Goal: Check status: Check status

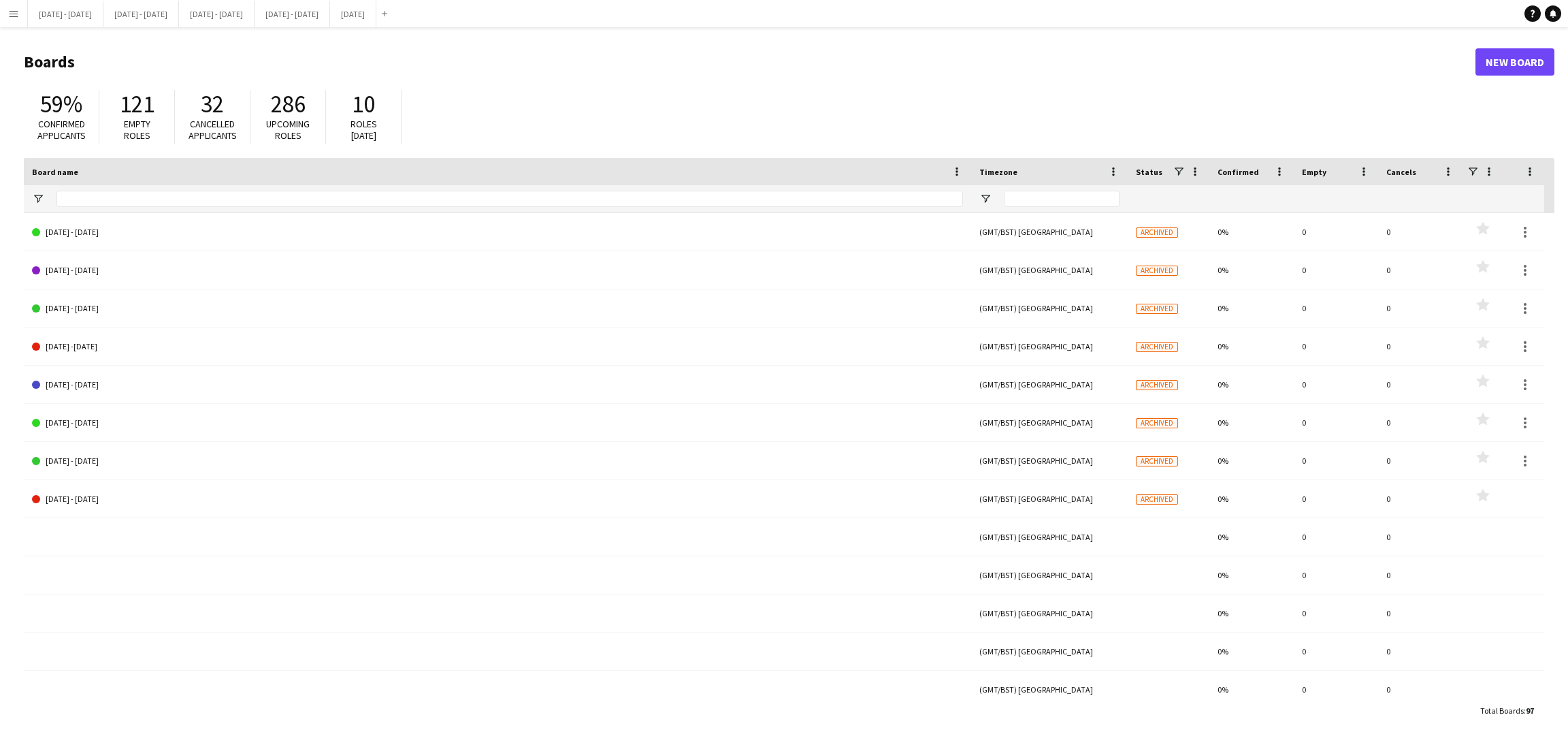
type input "***"
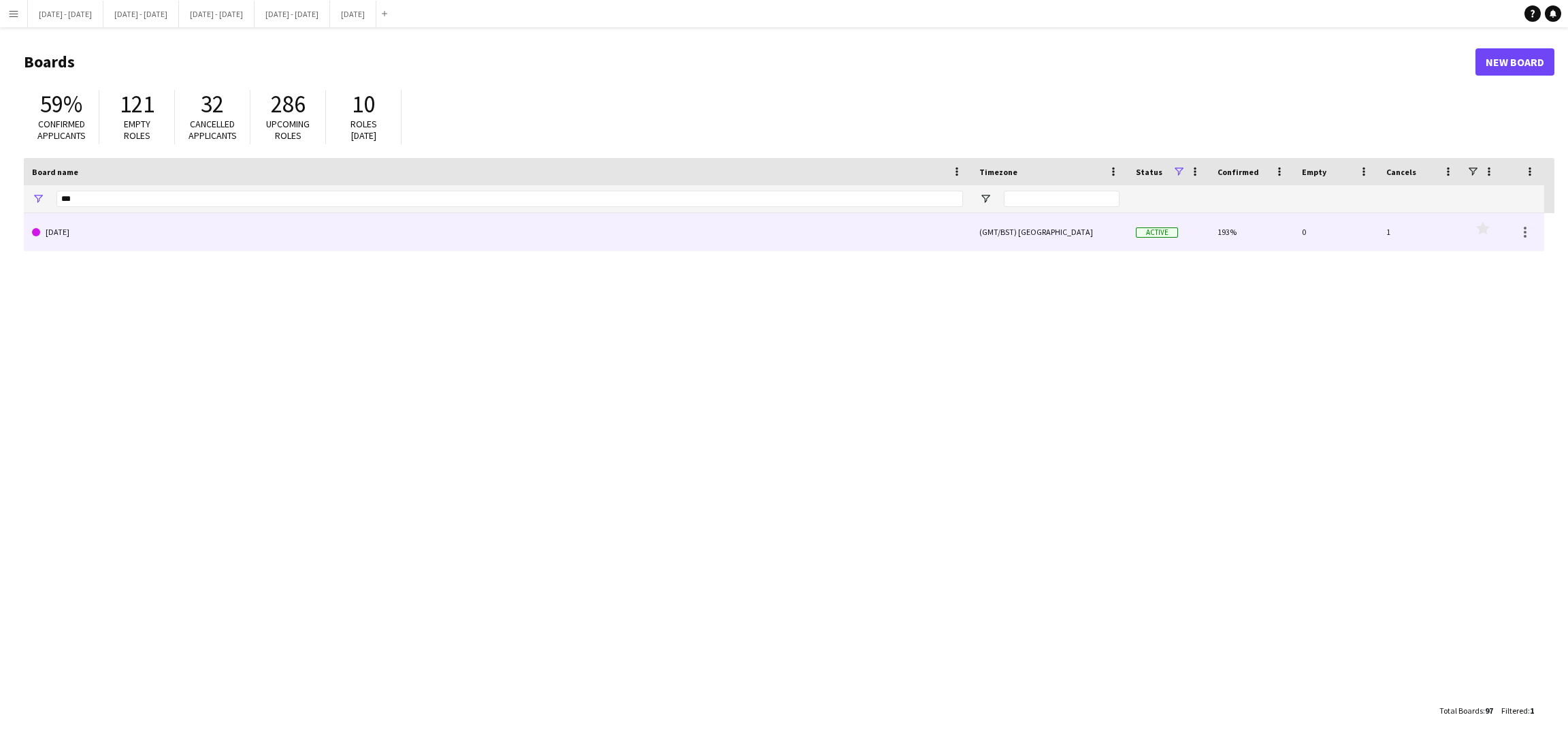
click at [97, 224] on link "[DATE]" at bounding box center [497, 231] width 931 height 38
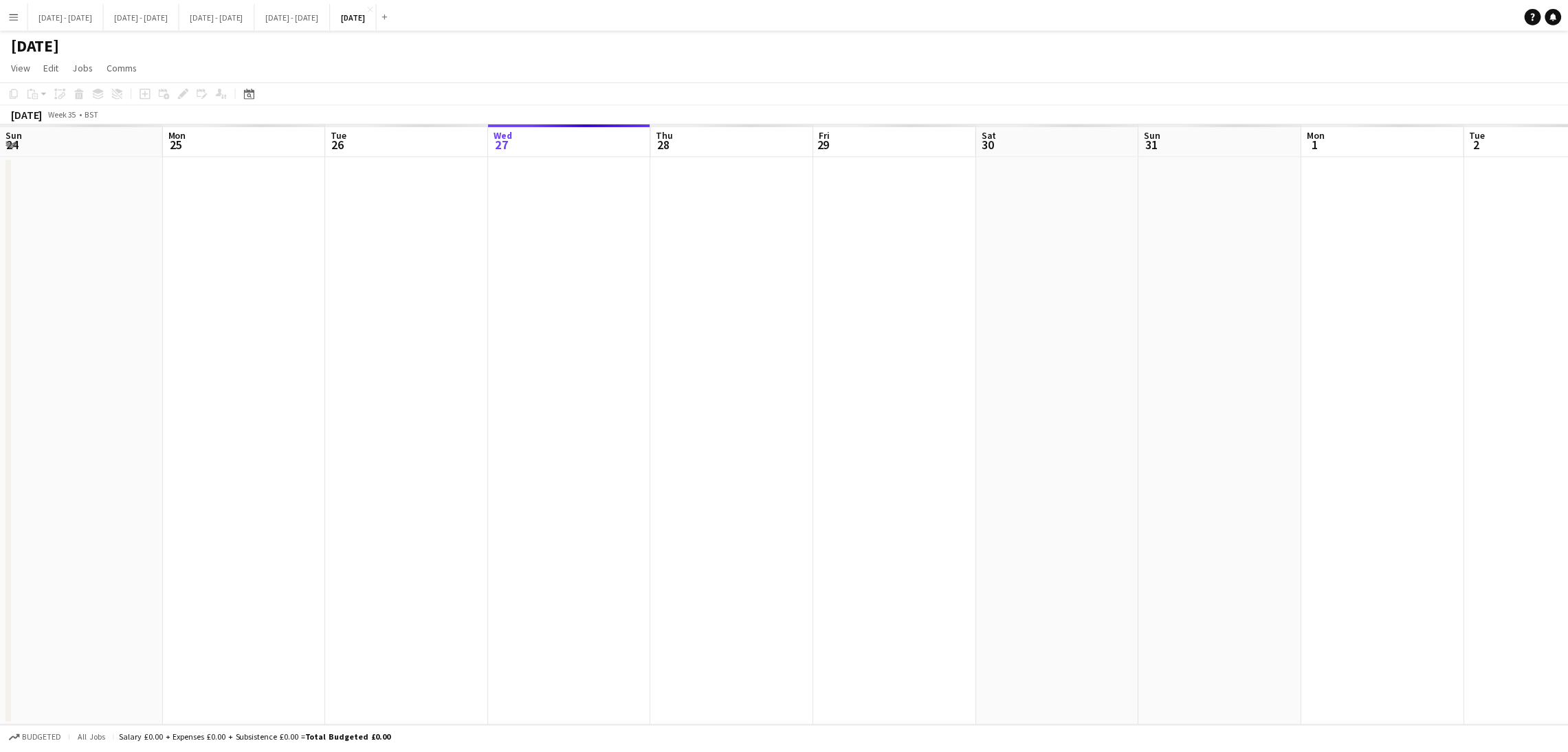
scroll to position [0, 328]
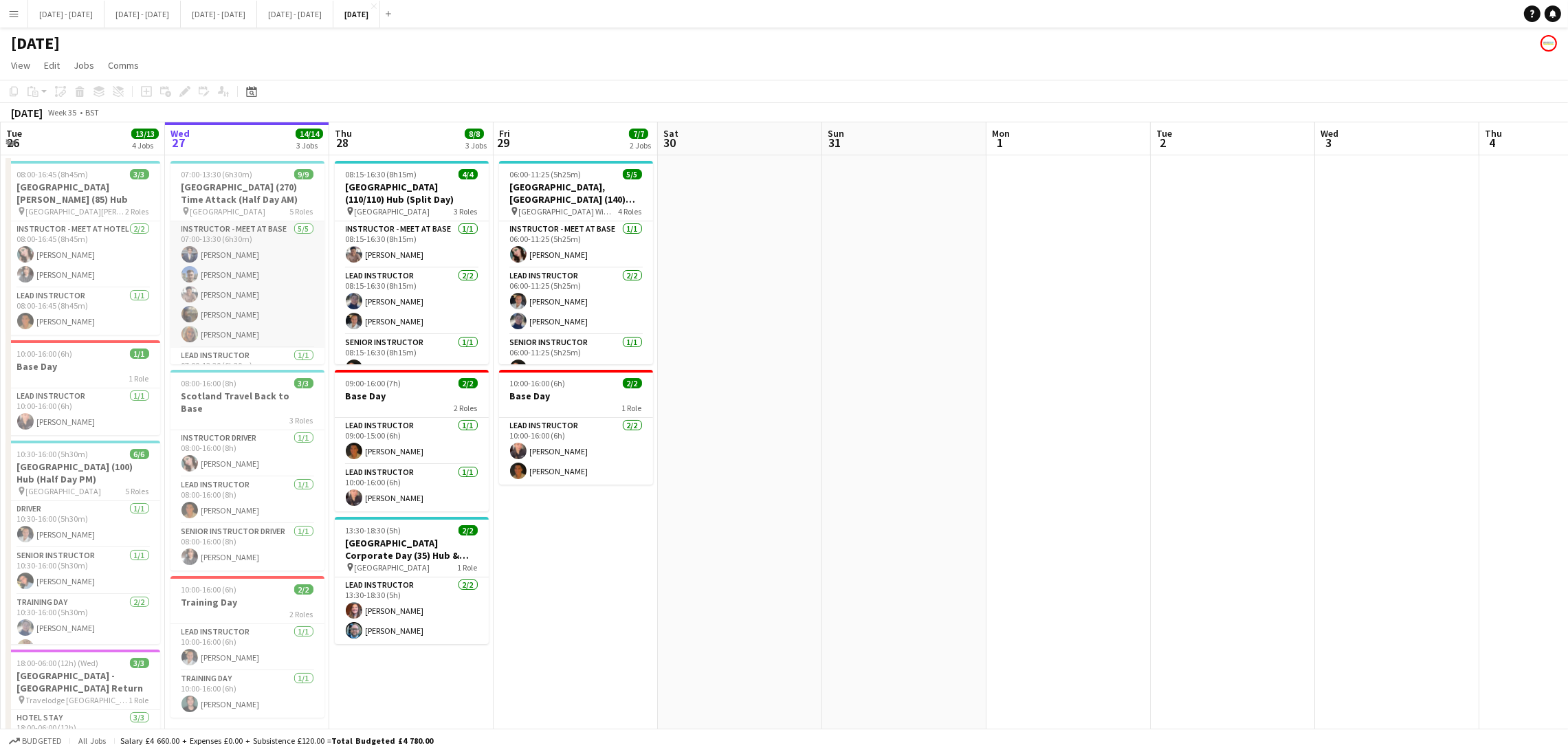
click at [307, 267] on app-card-role "Instructor - Meet at Base 5/5 07:00-13:30 (6h30m) Drew Shelley-Winfield Matt Da…" at bounding box center [247, 285] width 154 height 127
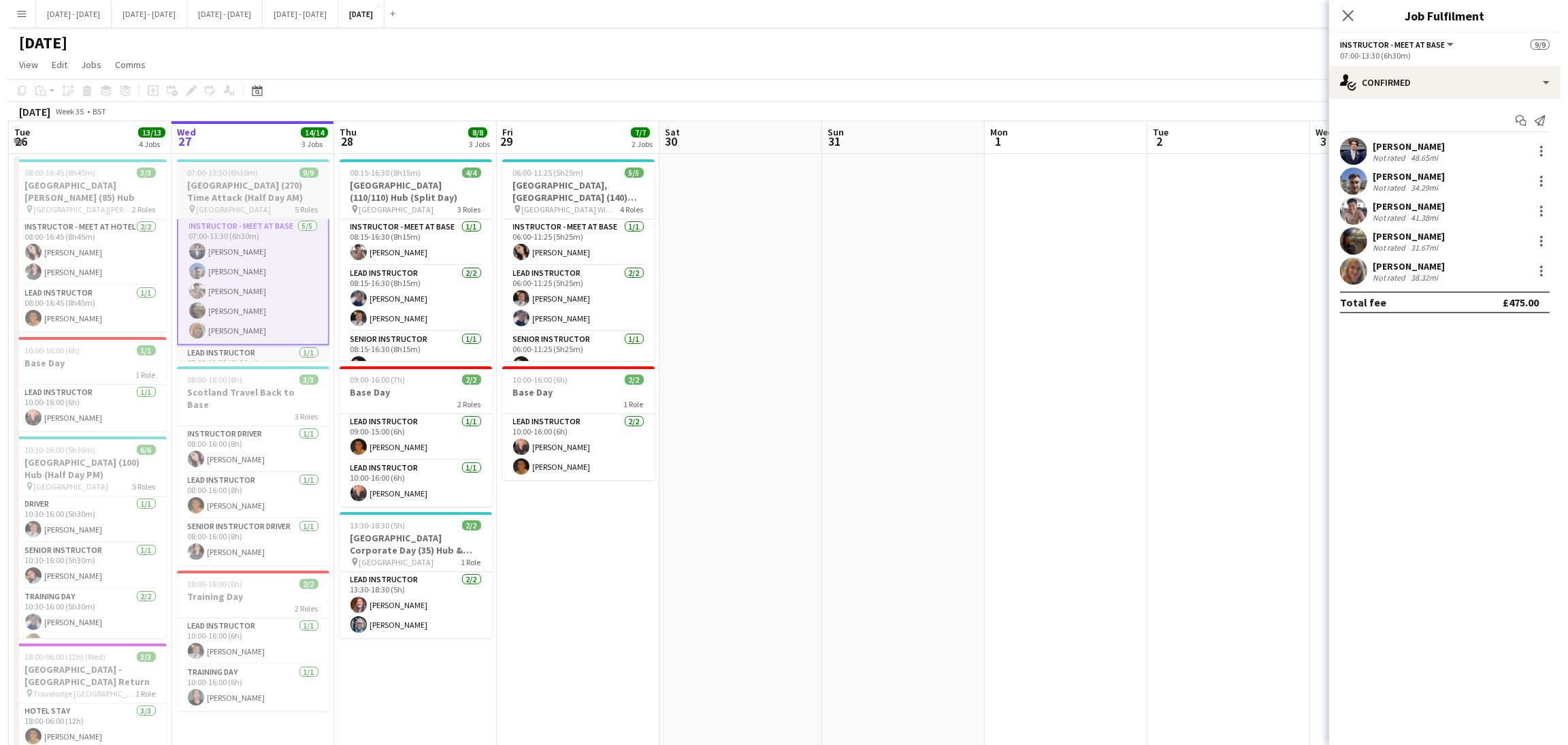
scroll to position [0, 0]
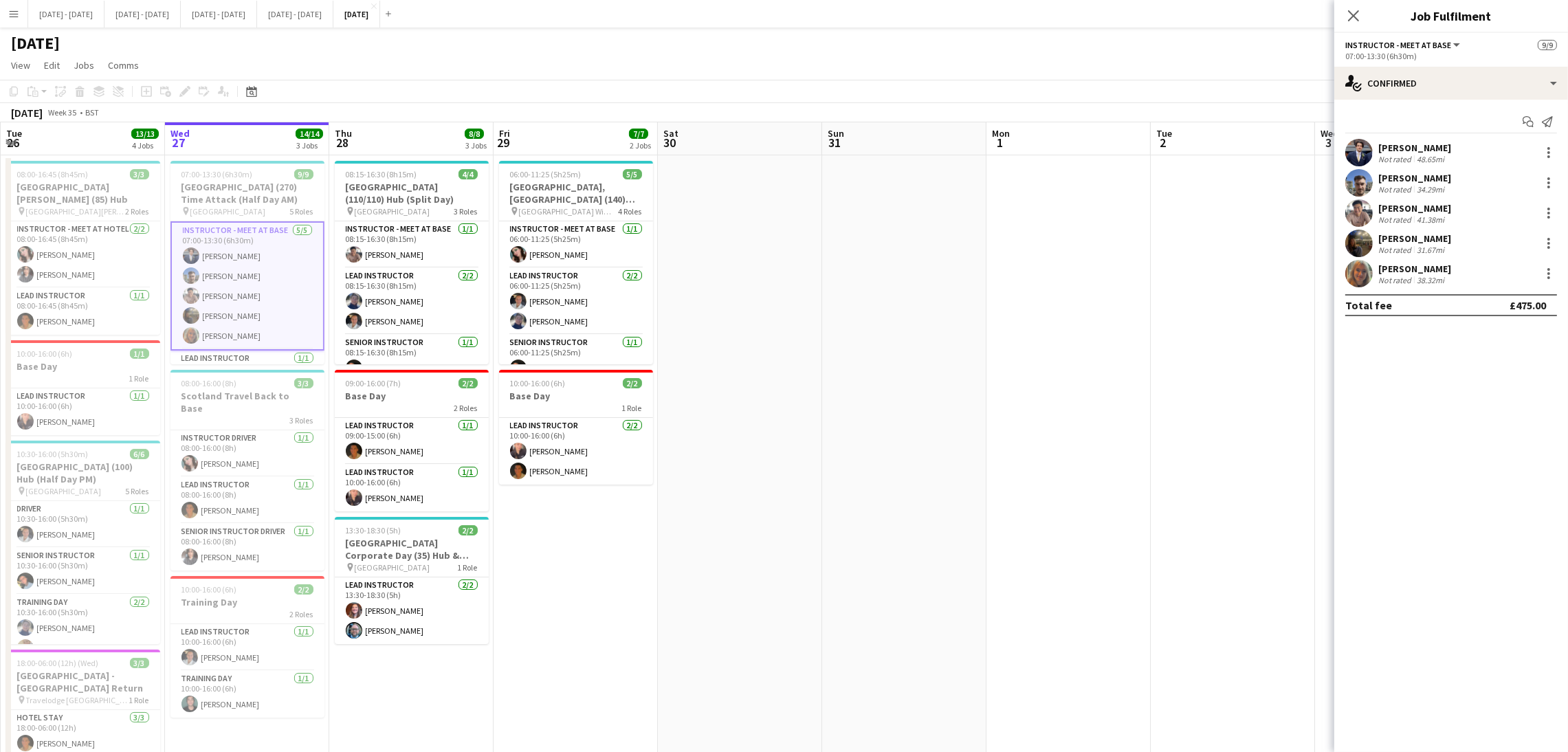
click at [490, 604] on app-date-cell "08:15-16:30 (8h15m) 4/4 Brighton College (110/110) Hub (Split Day) pin Brighton…" at bounding box center [412, 491] width 164 height 672
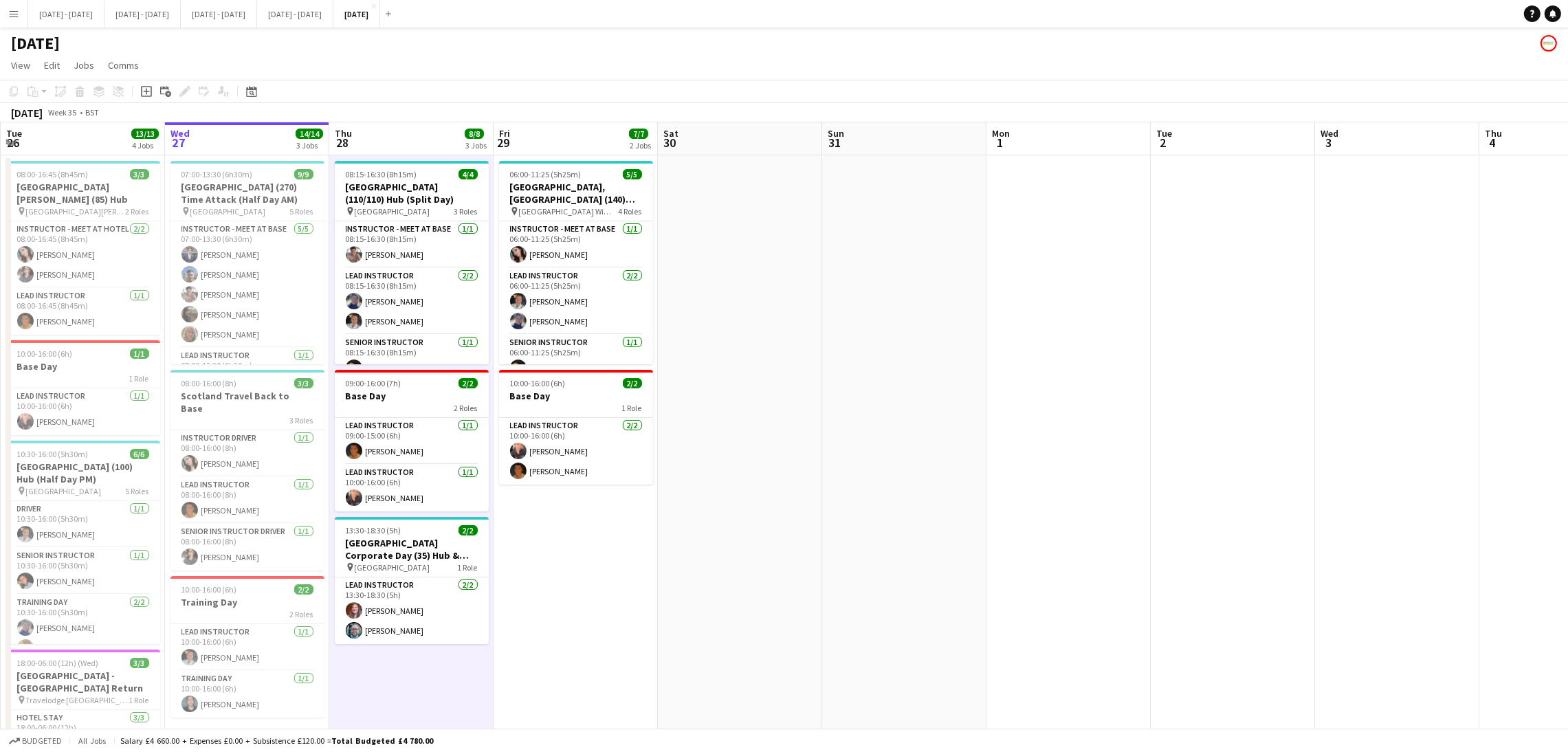
click at [597, 583] on app-date-cell "06:00-11:25 (5h25m) 5/5 King's College, Wimbledon (140) Hub (Half Day AM) pin K…" at bounding box center [576, 491] width 164 height 672
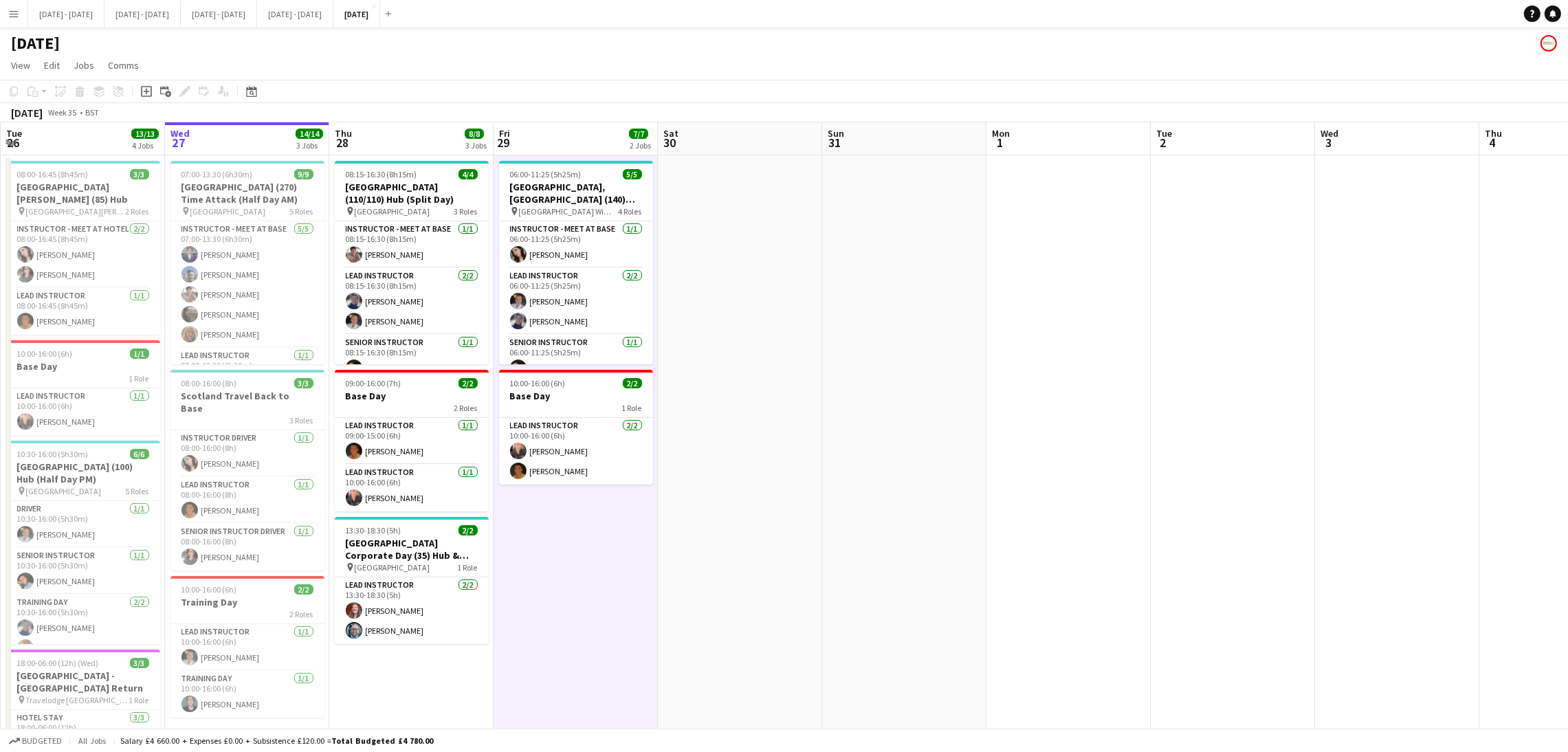
click at [14, 11] on app-icon "Menu" at bounding box center [14, 14] width 11 height 11
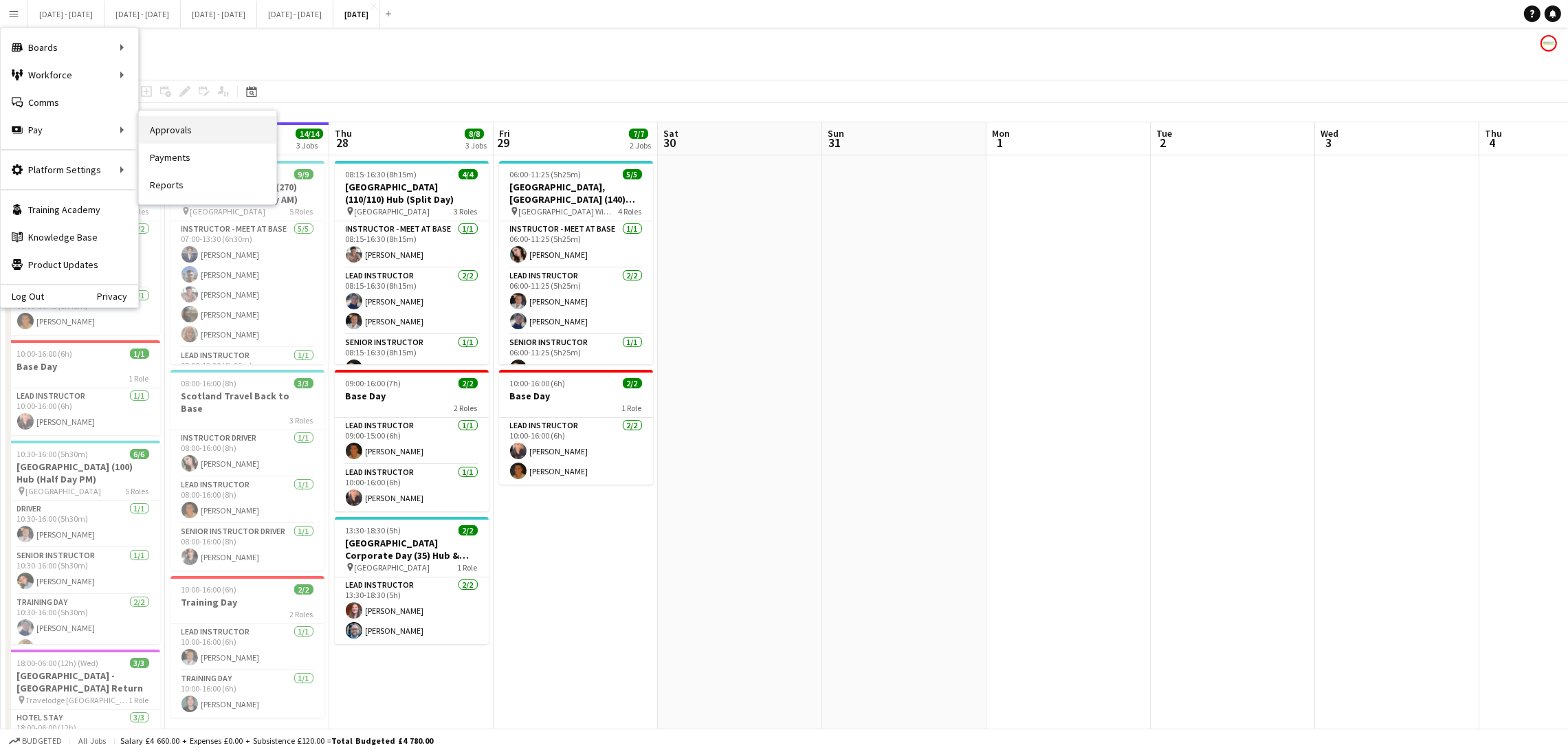
click at [168, 129] on link "Approvals" at bounding box center [207, 130] width 137 height 27
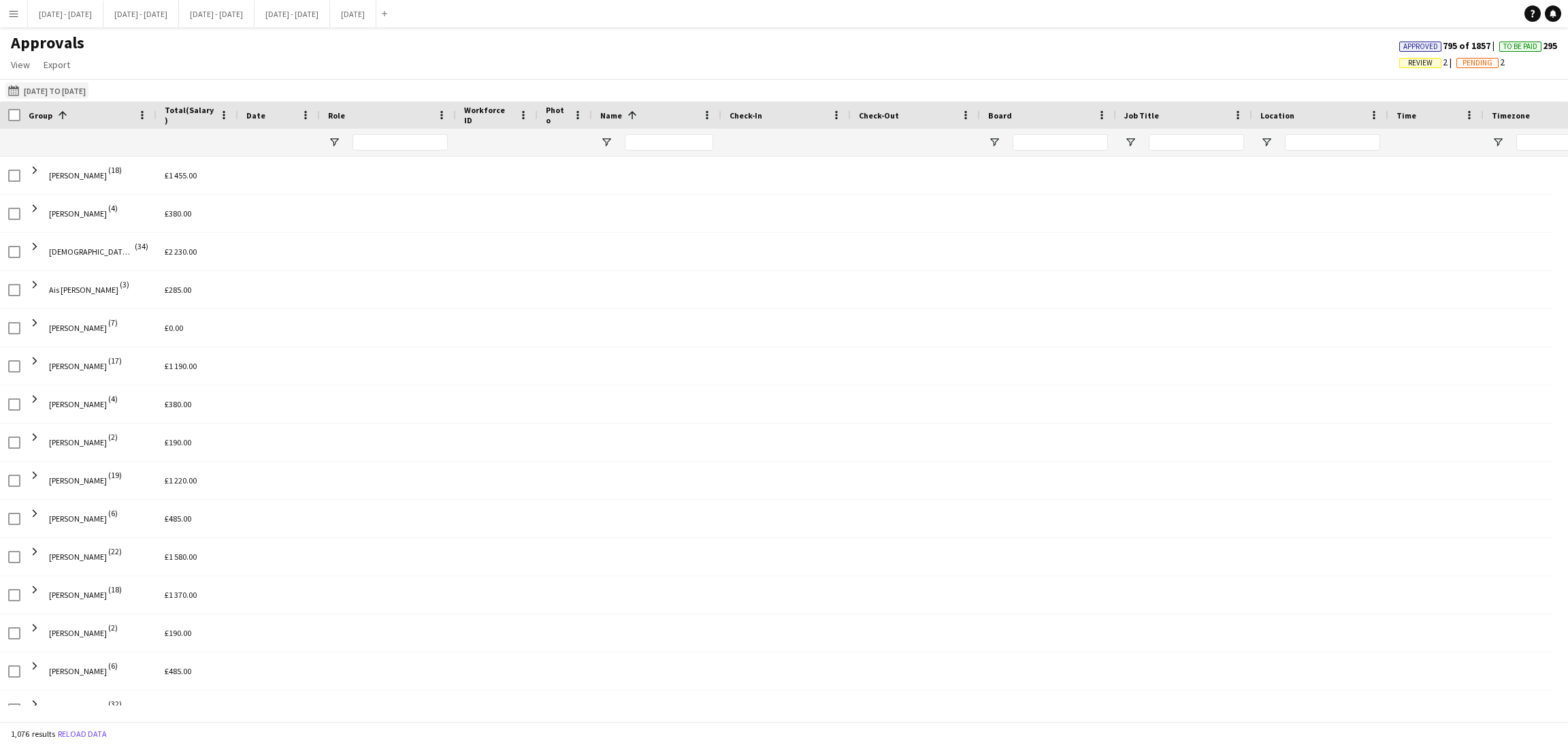
click at [18, 91] on app-icon "01-06-2025 to 31-07-2025" at bounding box center [16, 90] width 16 height 11
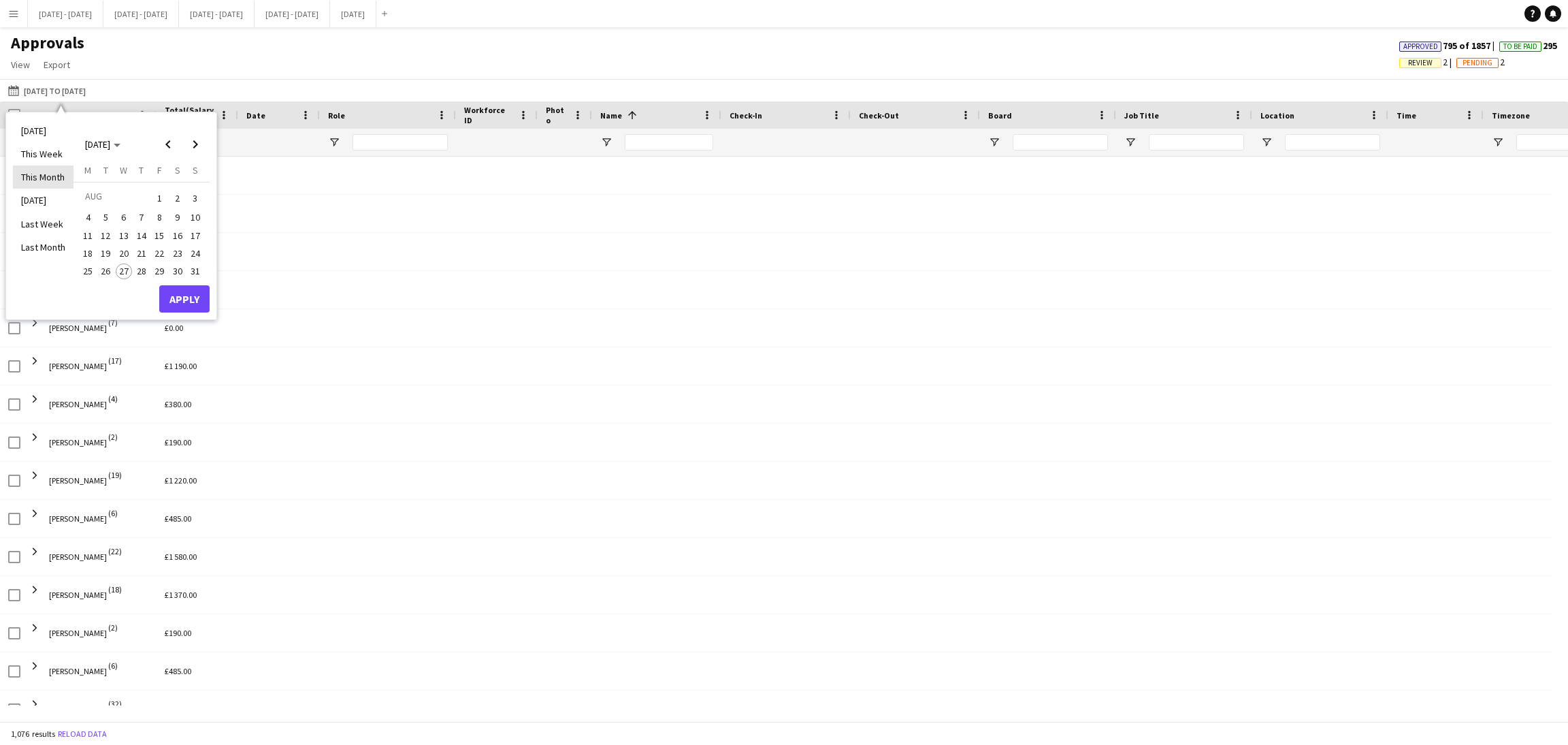
click at [44, 178] on li "This Month" at bounding box center [43, 177] width 60 height 23
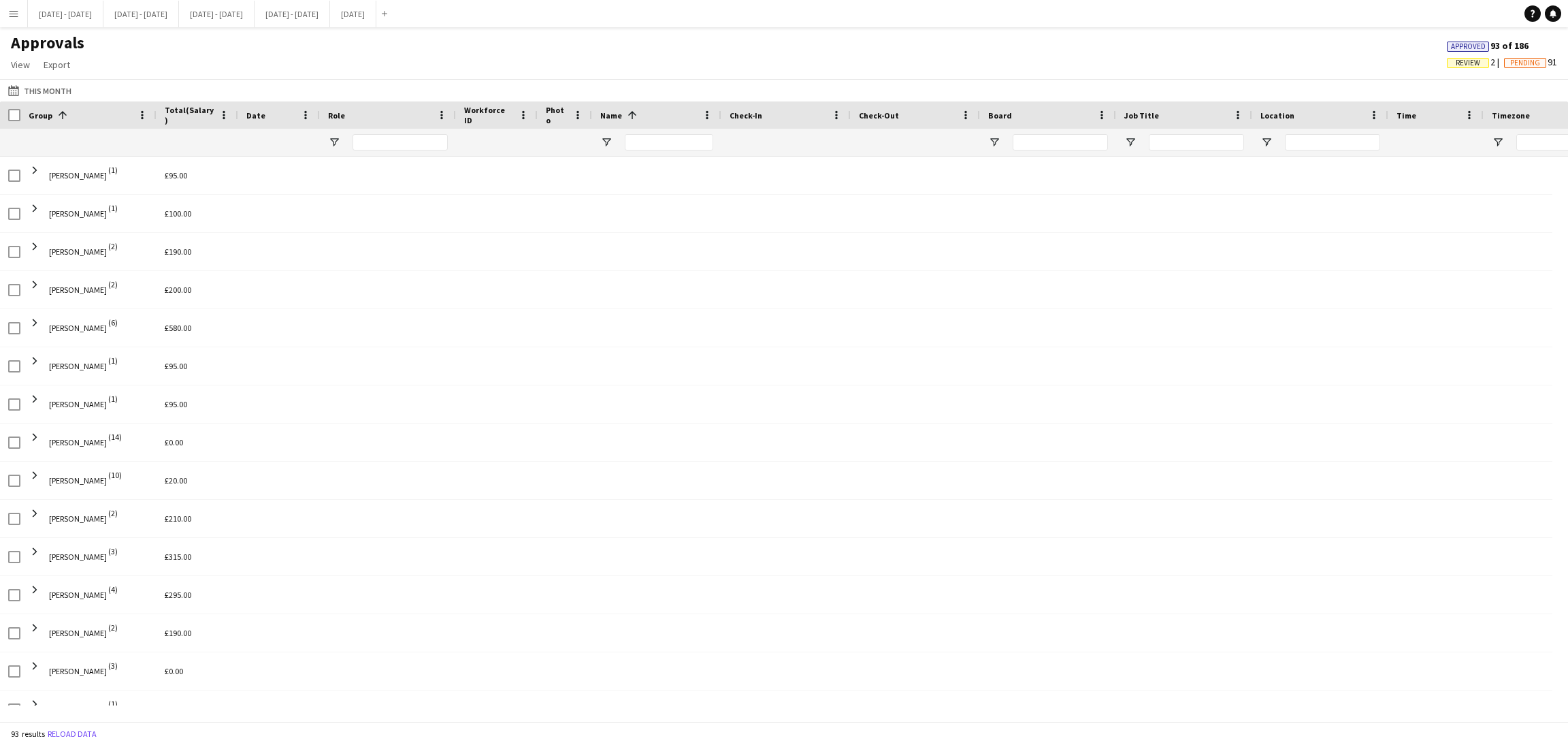
click at [1446, 54] on div "Approved 93 of 186 Review 2 Pending 91" at bounding box center [1502, 56] width 132 height 33
click at [1456, 63] on span "Review" at bounding box center [1468, 63] width 25 height 9
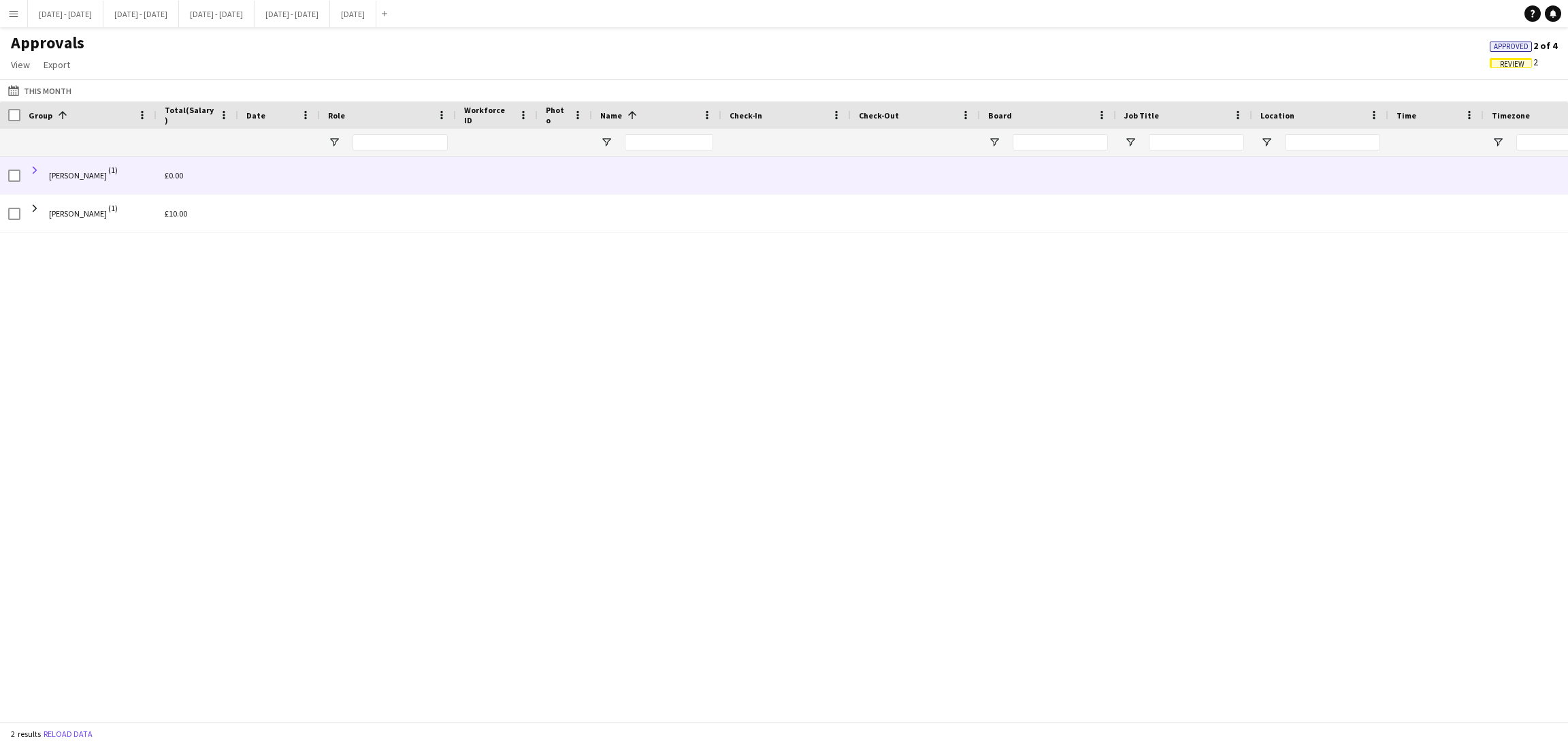
click at [36, 172] on span at bounding box center [34, 170] width 12 height 12
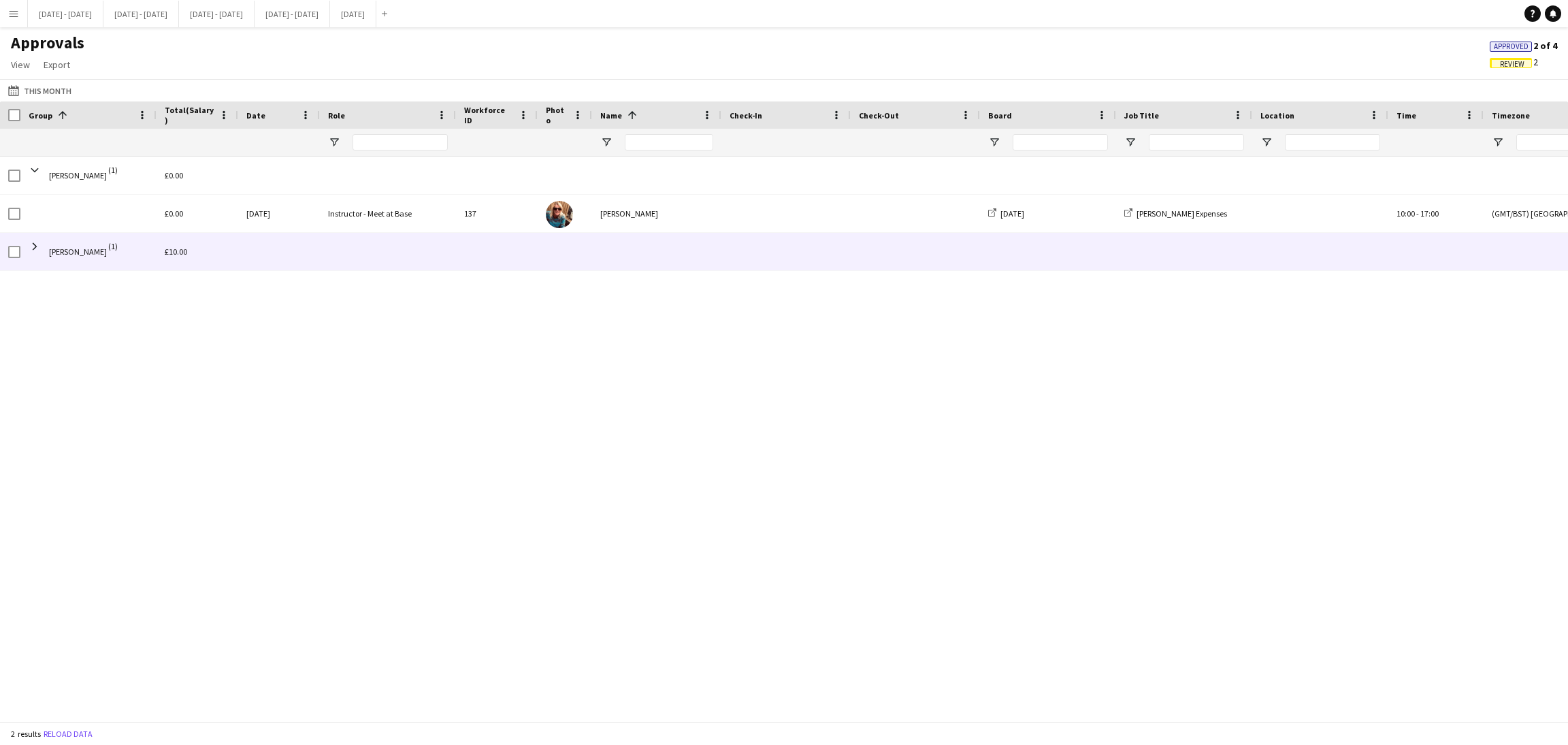
click at [76, 255] on span "[PERSON_NAME]" at bounding box center [78, 252] width 58 height 38
click at [31, 246] on span at bounding box center [34, 246] width 12 height 12
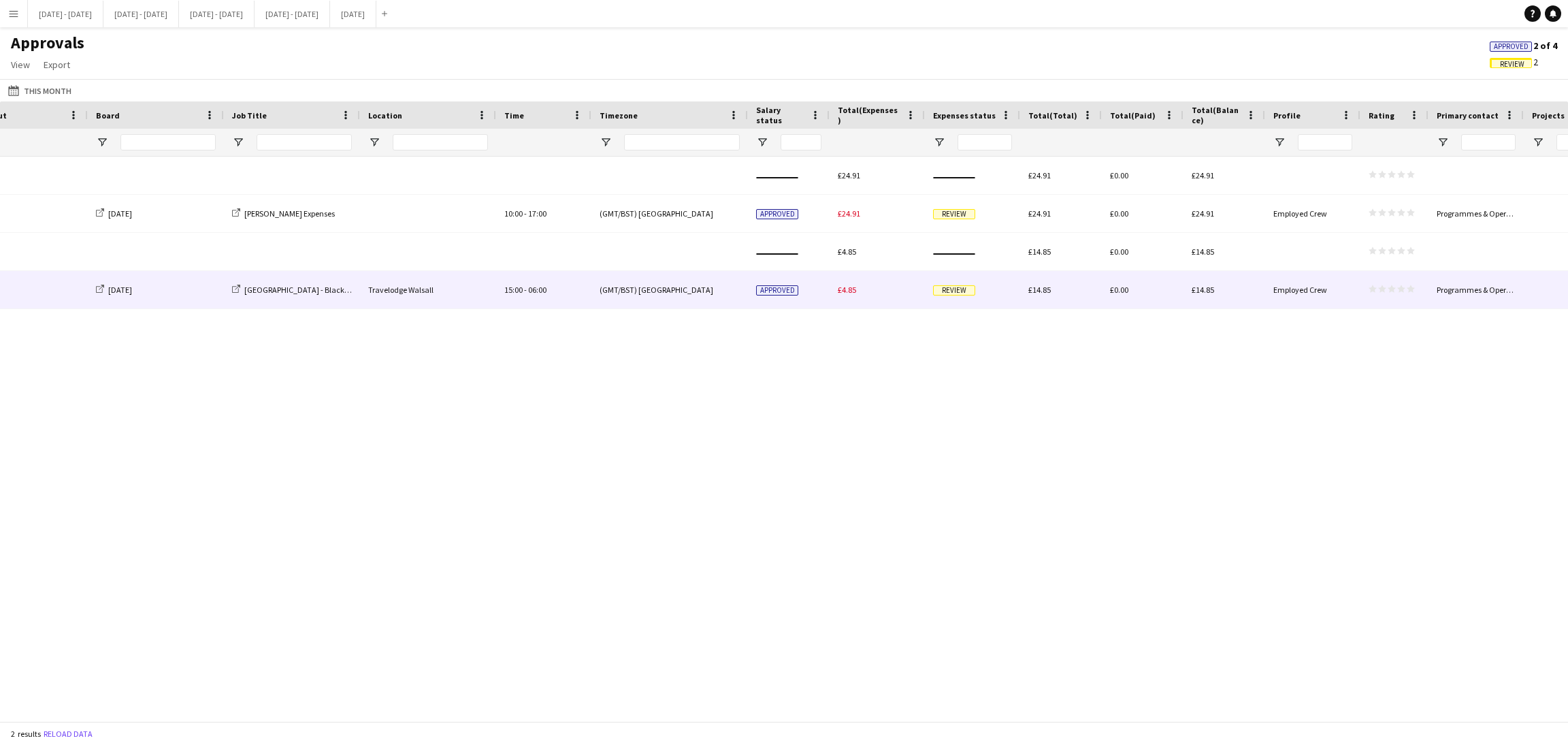
click at [856, 290] on div "£4.85" at bounding box center [878, 290] width 96 height 37
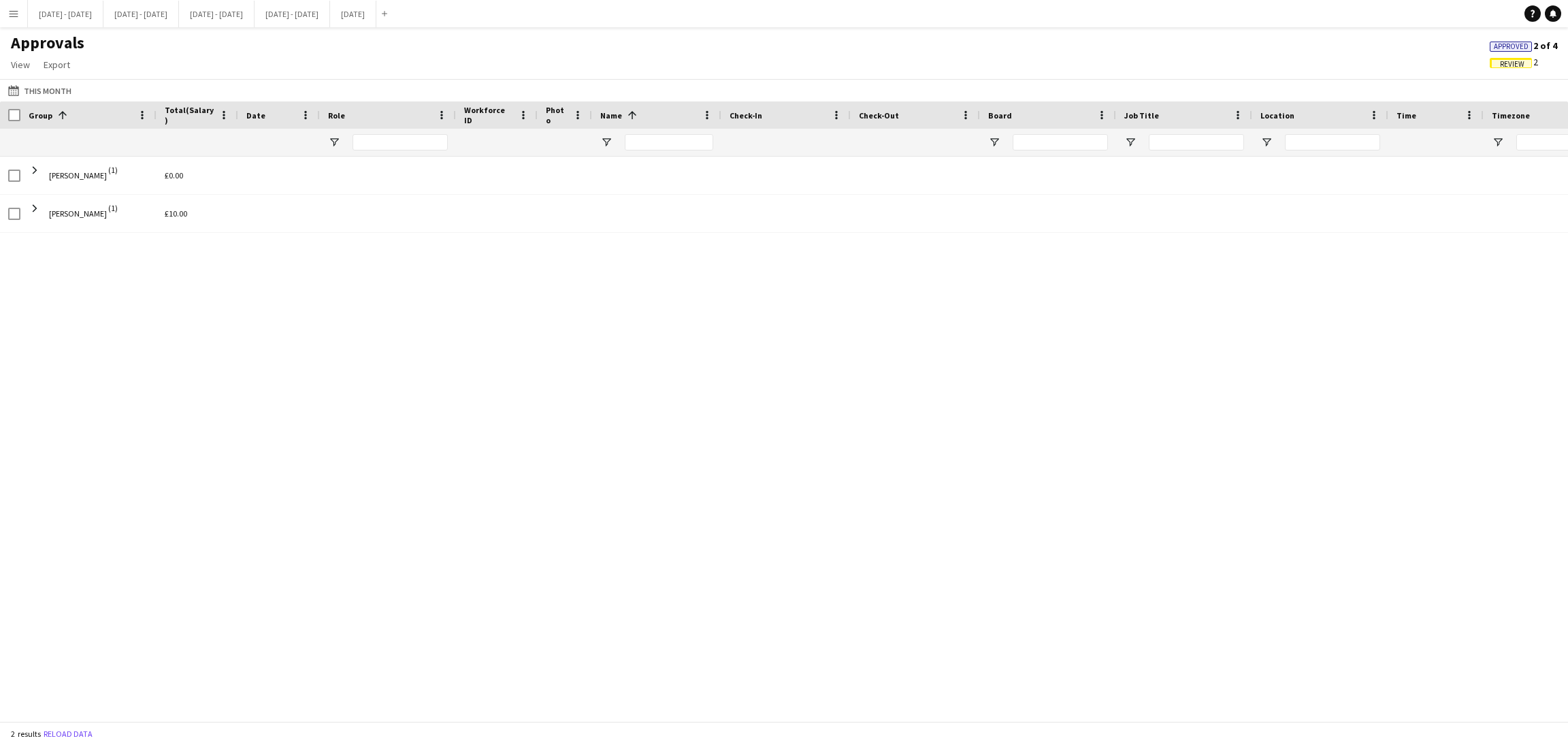
click at [1496, 65] on span "Review" at bounding box center [1511, 63] width 43 height 10
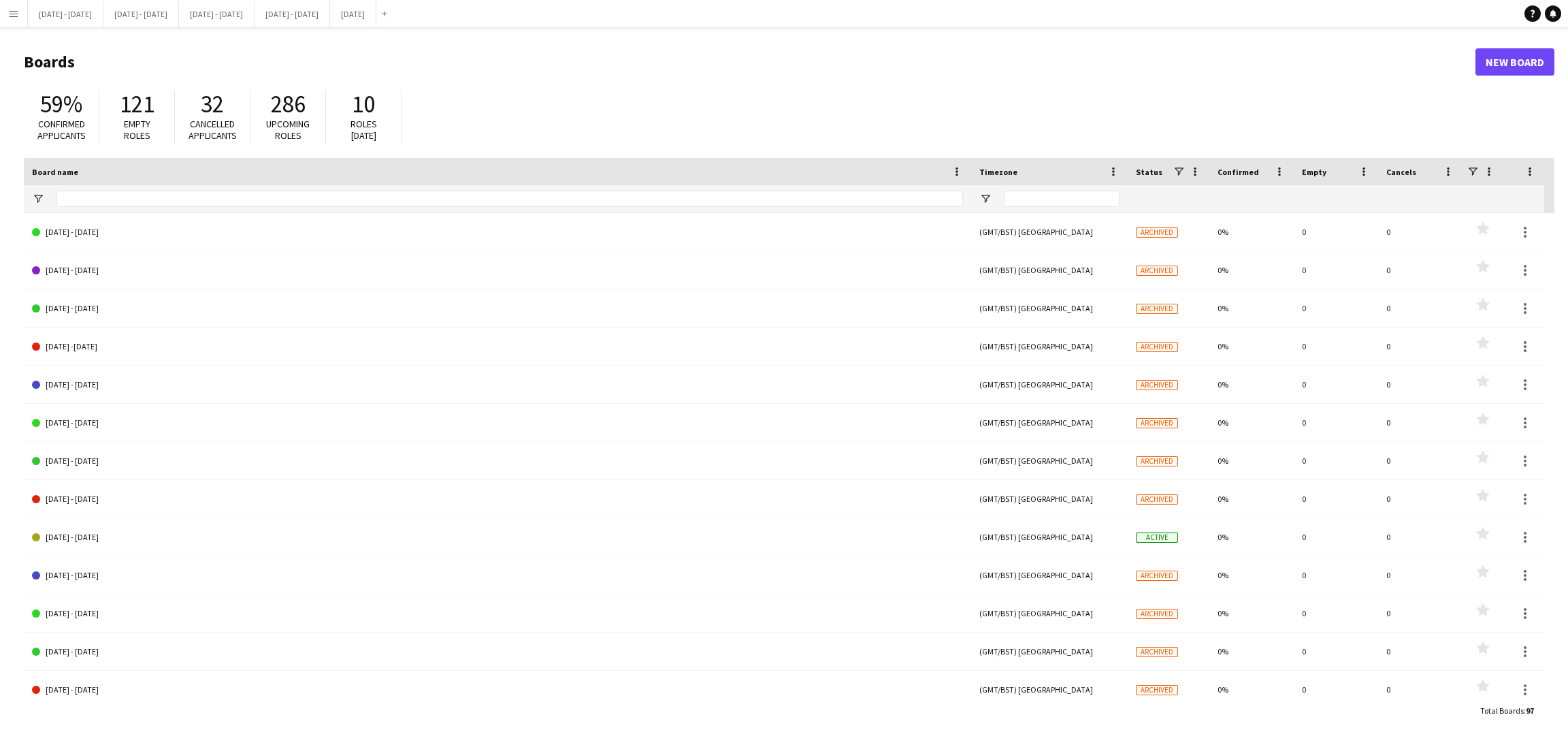
type input "***"
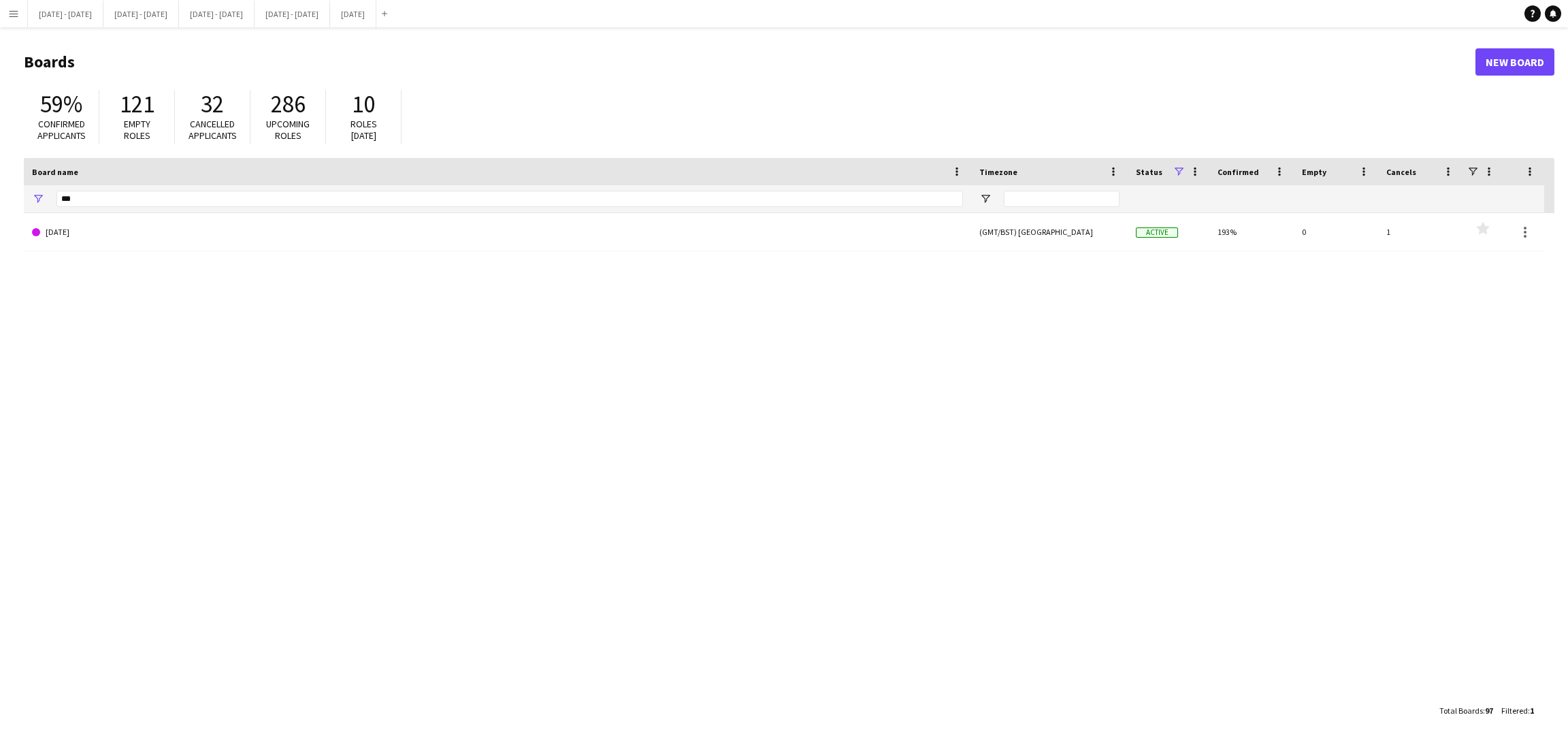
click at [19, 9] on button "Menu" at bounding box center [13, 13] width 27 height 27
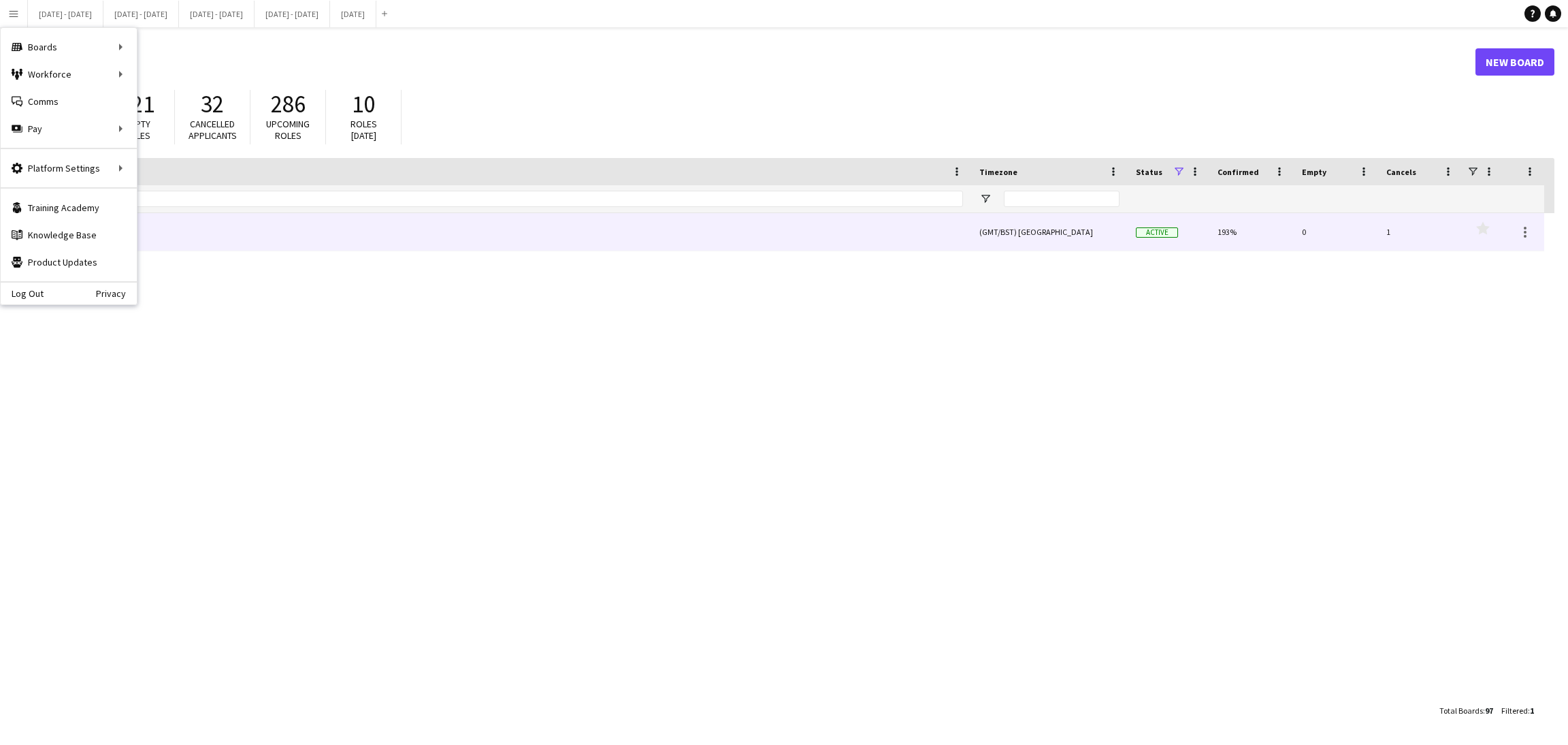
click at [243, 234] on link "[DATE]" at bounding box center [497, 231] width 931 height 38
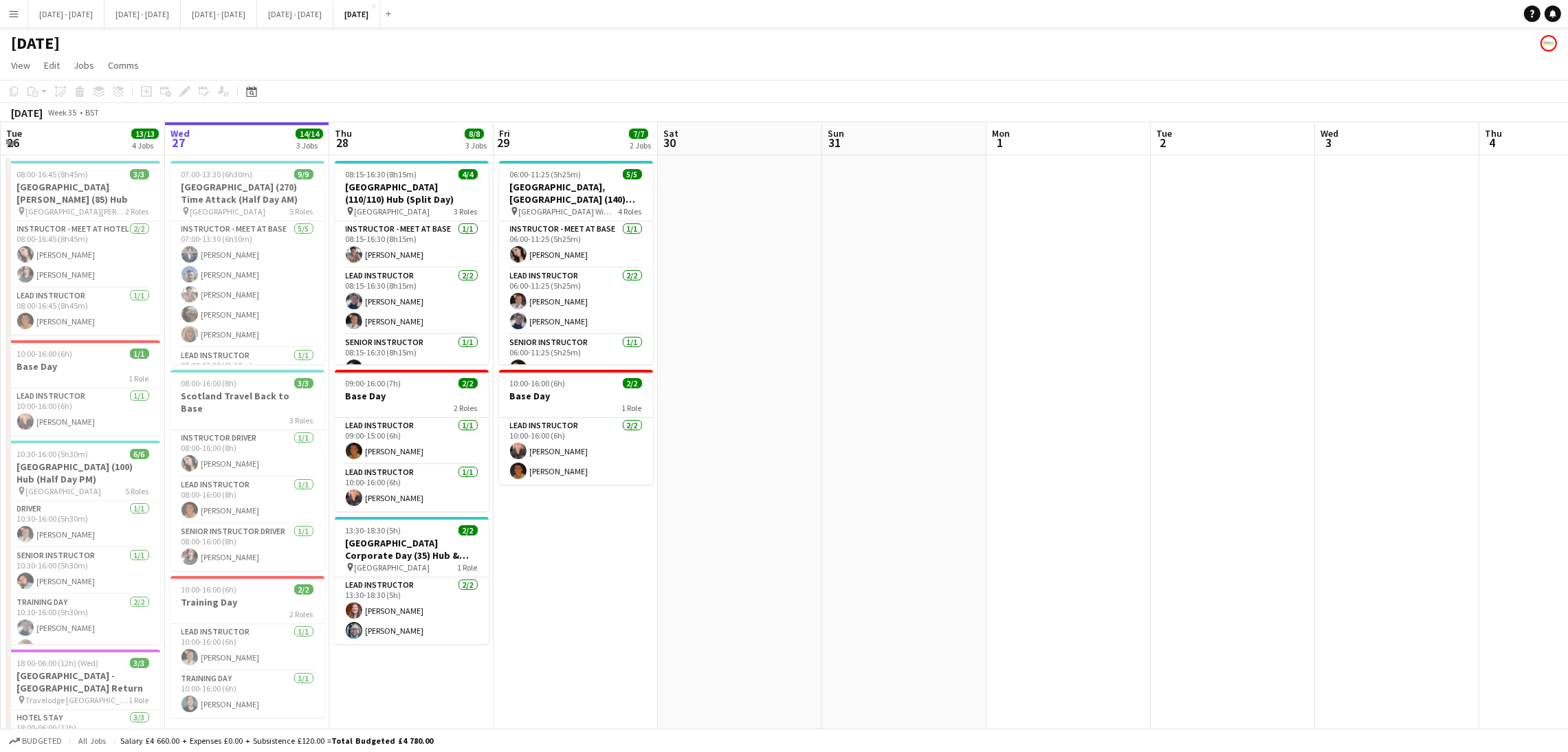
click at [11, 17] on app-icon "Menu" at bounding box center [14, 14] width 11 height 11
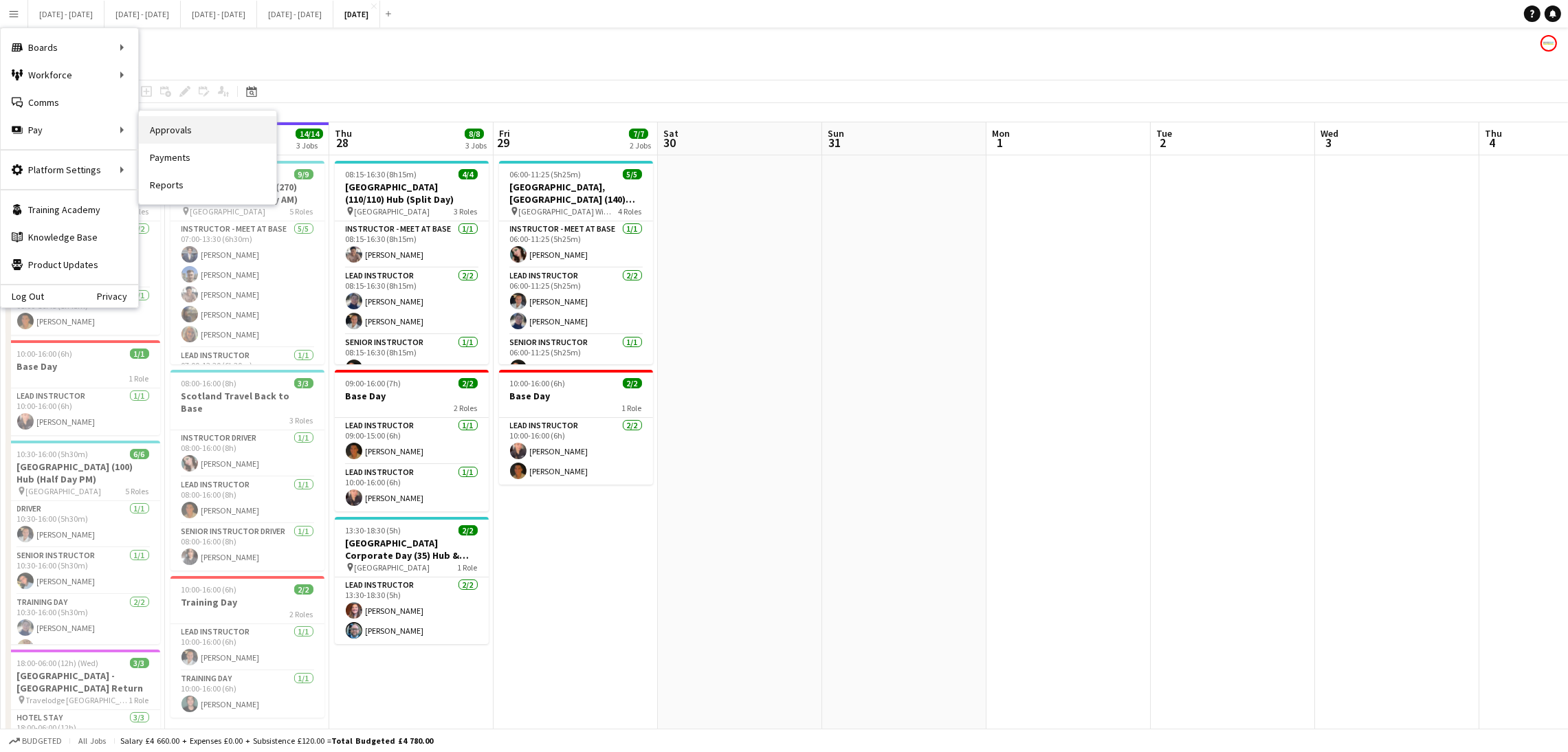
click at [188, 133] on link "Approvals" at bounding box center [207, 130] width 137 height 27
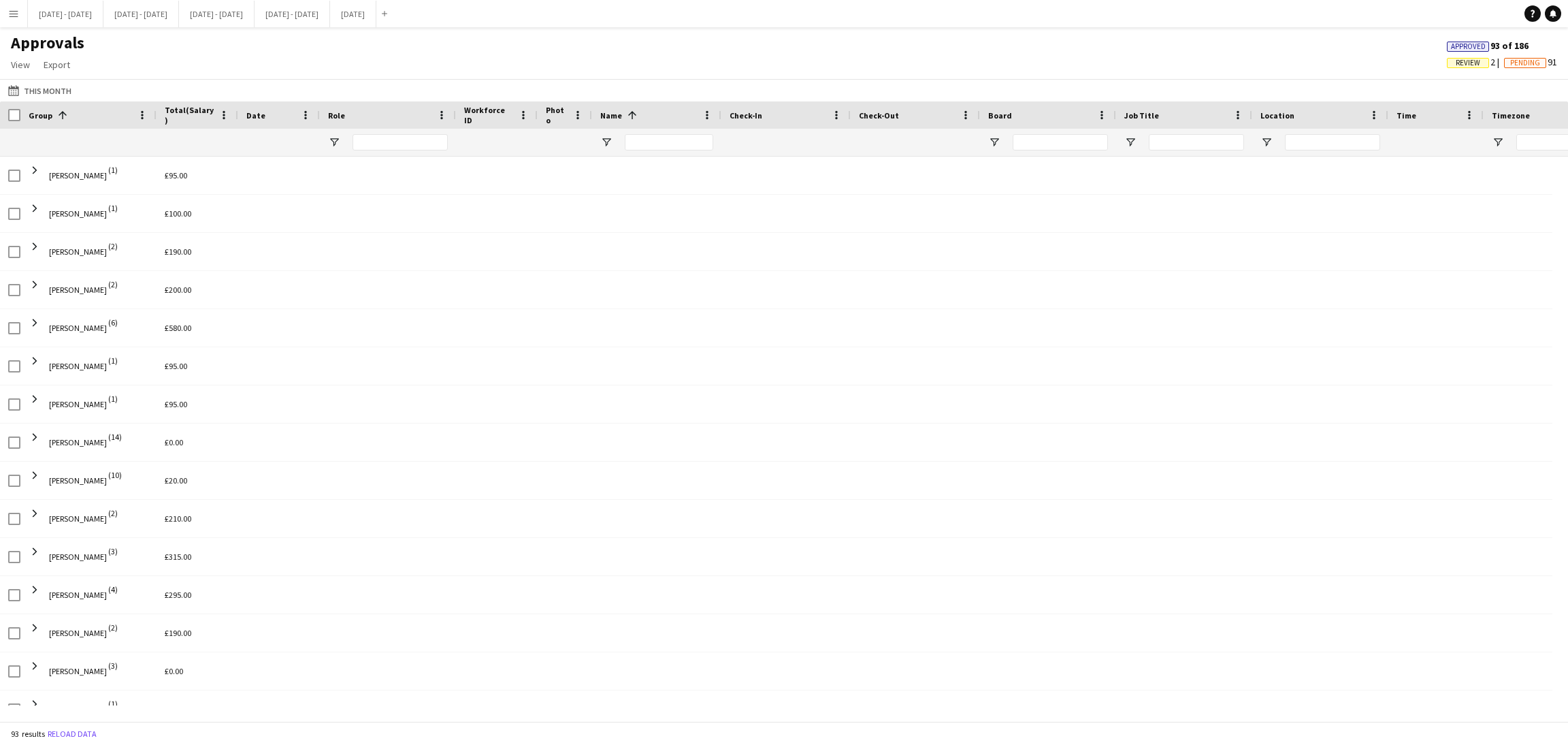
click at [14, 22] on button "Menu" at bounding box center [13, 13] width 27 height 27
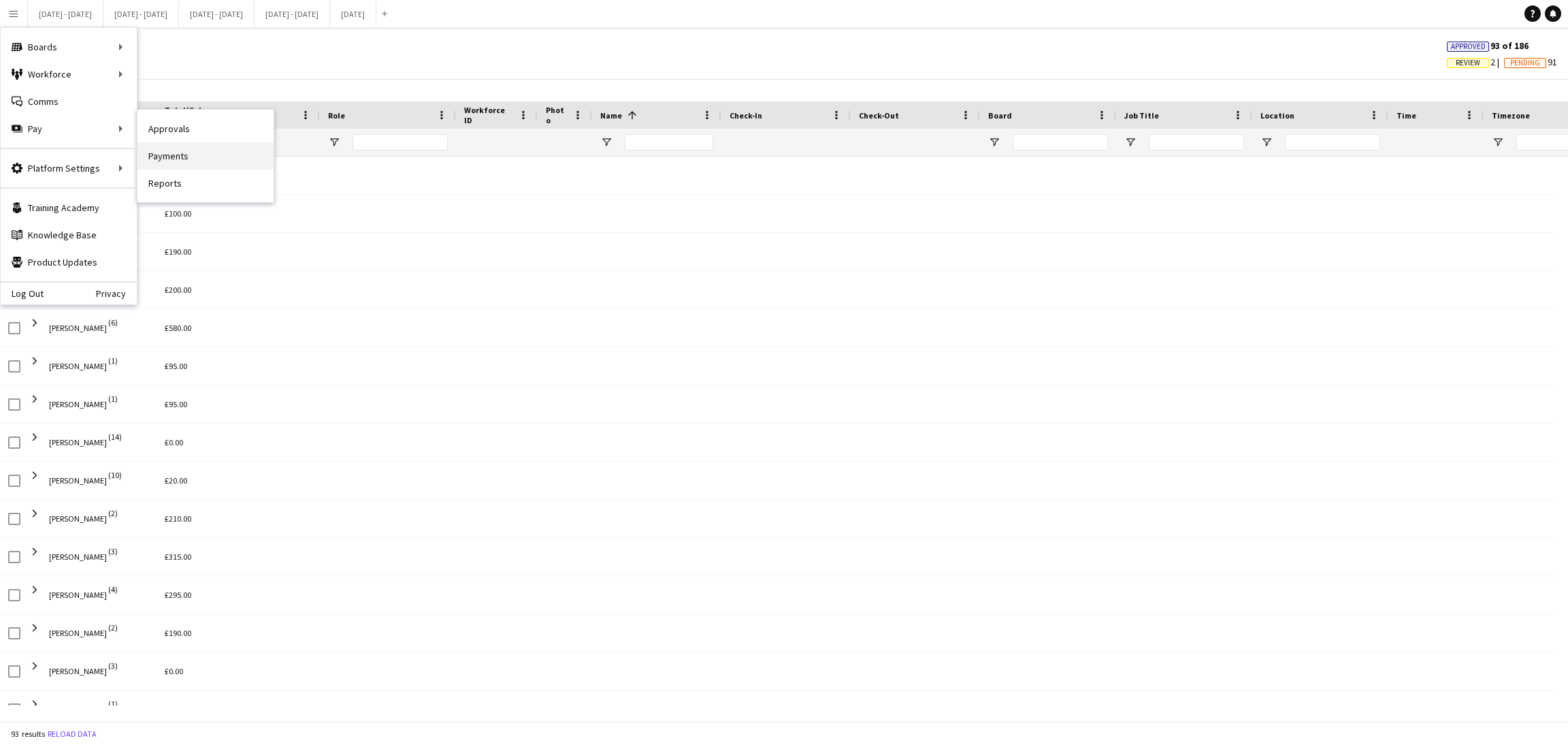
click at [160, 158] on link "Payments" at bounding box center [205, 156] width 136 height 27
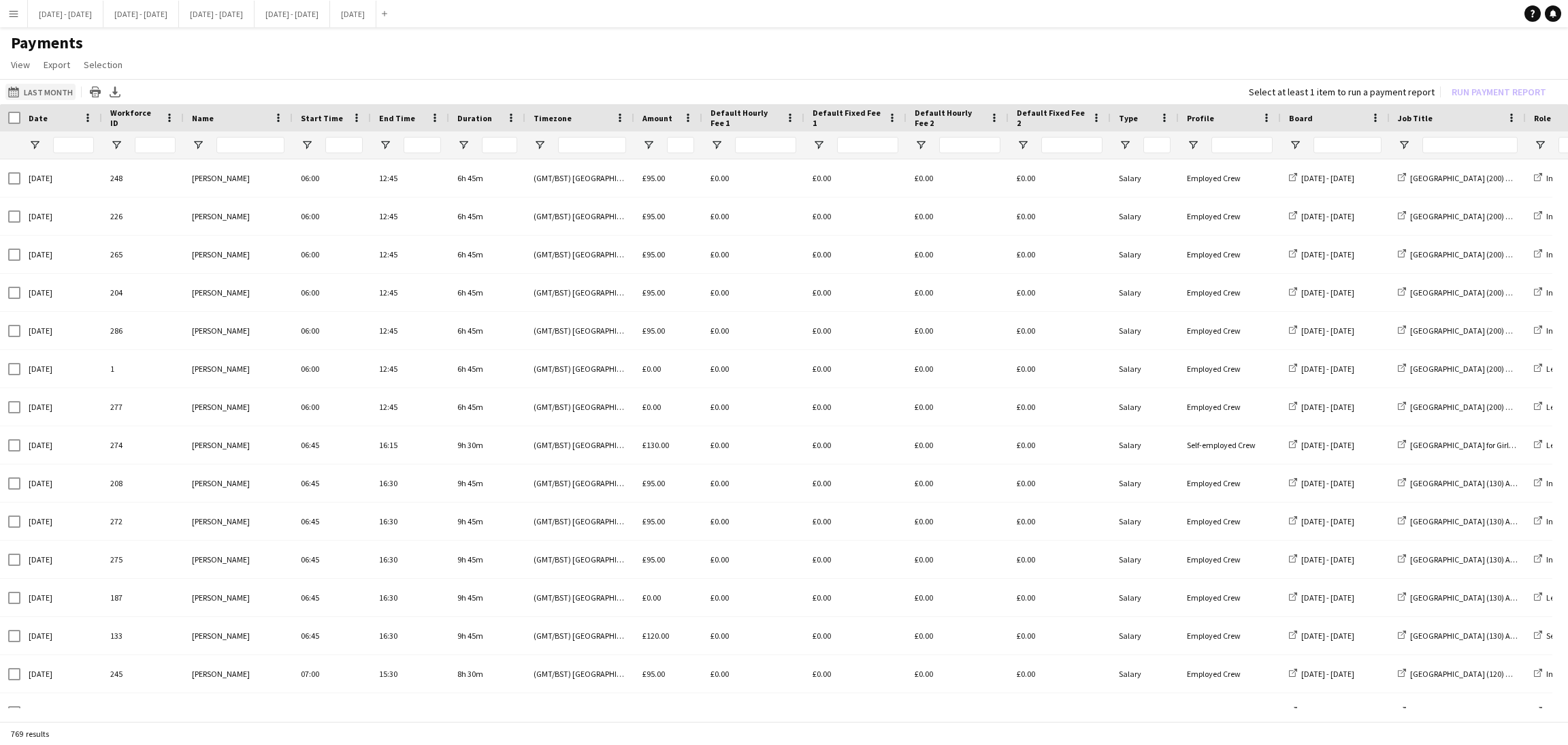
click at [50, 87] on button "Last Month Last Month" at bounding box center [40, 92] width 70 height 16
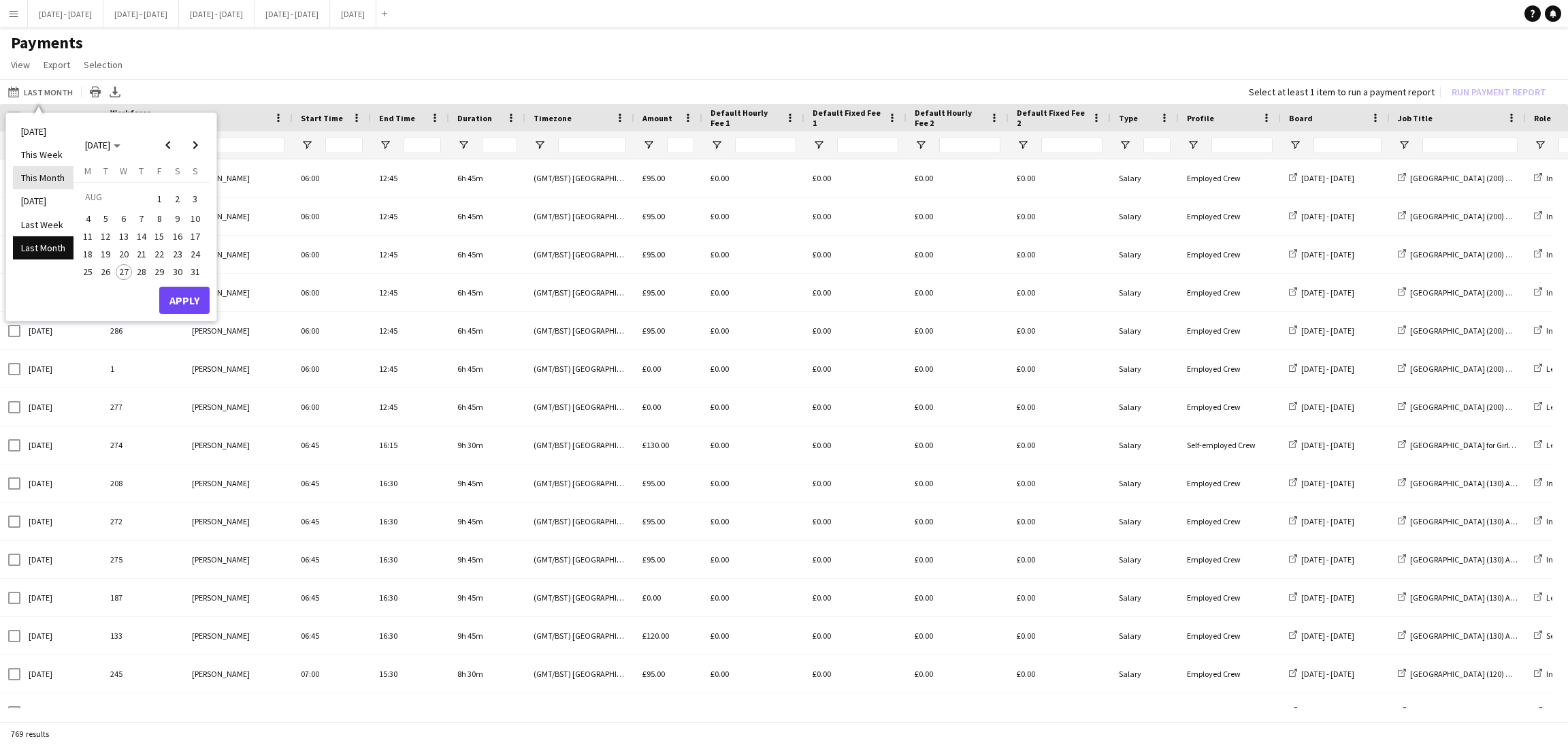
click at [42, 176] on li "This Month" at bounding box center [43, 178] width 60 height 23
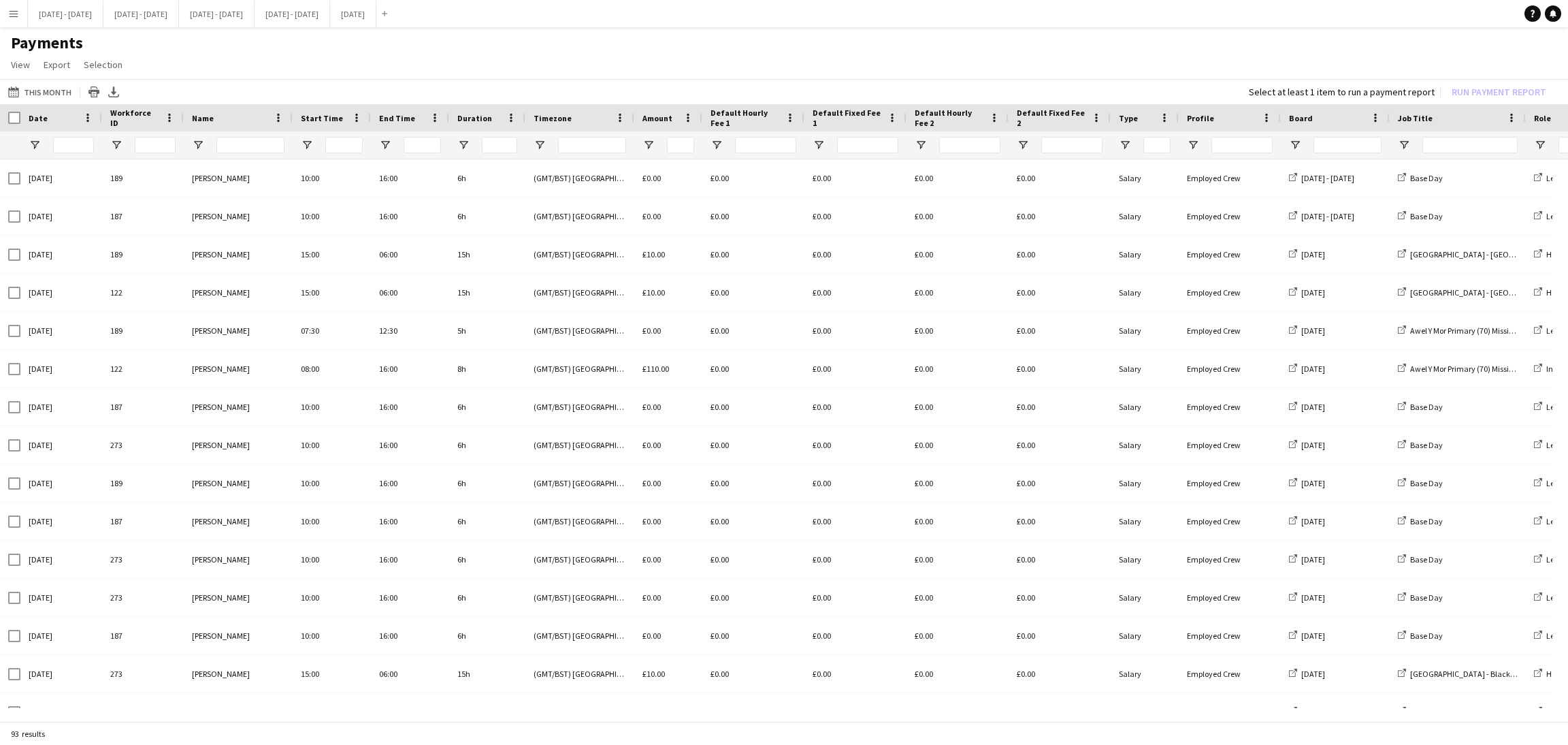
click at [203, 116] on span "Name" at bounding box center [202, 118] width 22 height 10
click at [280, 116] on span at bounding box center [278, 118] width 12 height 12
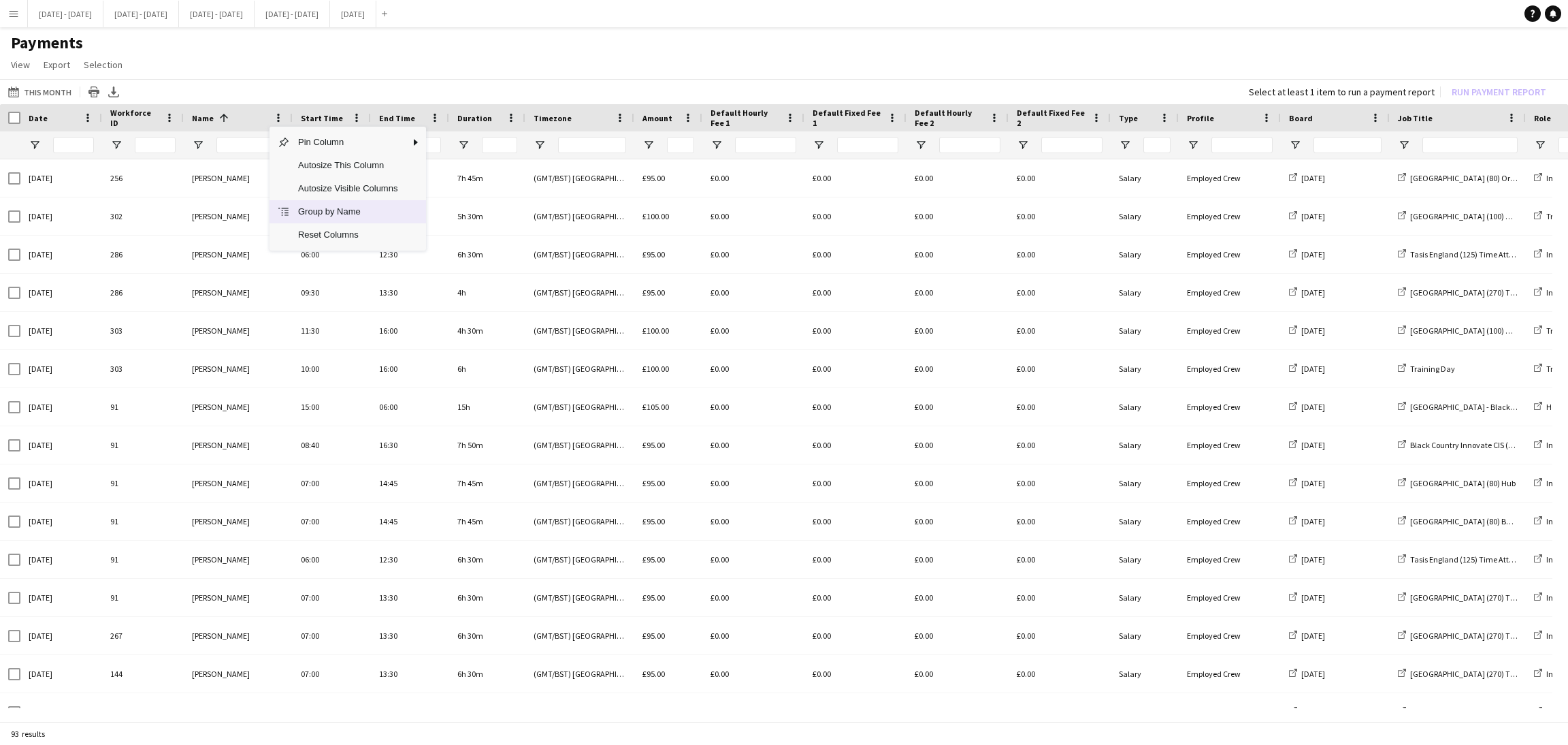
click at [299, 216] on span "Group by Name" at bounding box center [347, 211] width 116 height 23
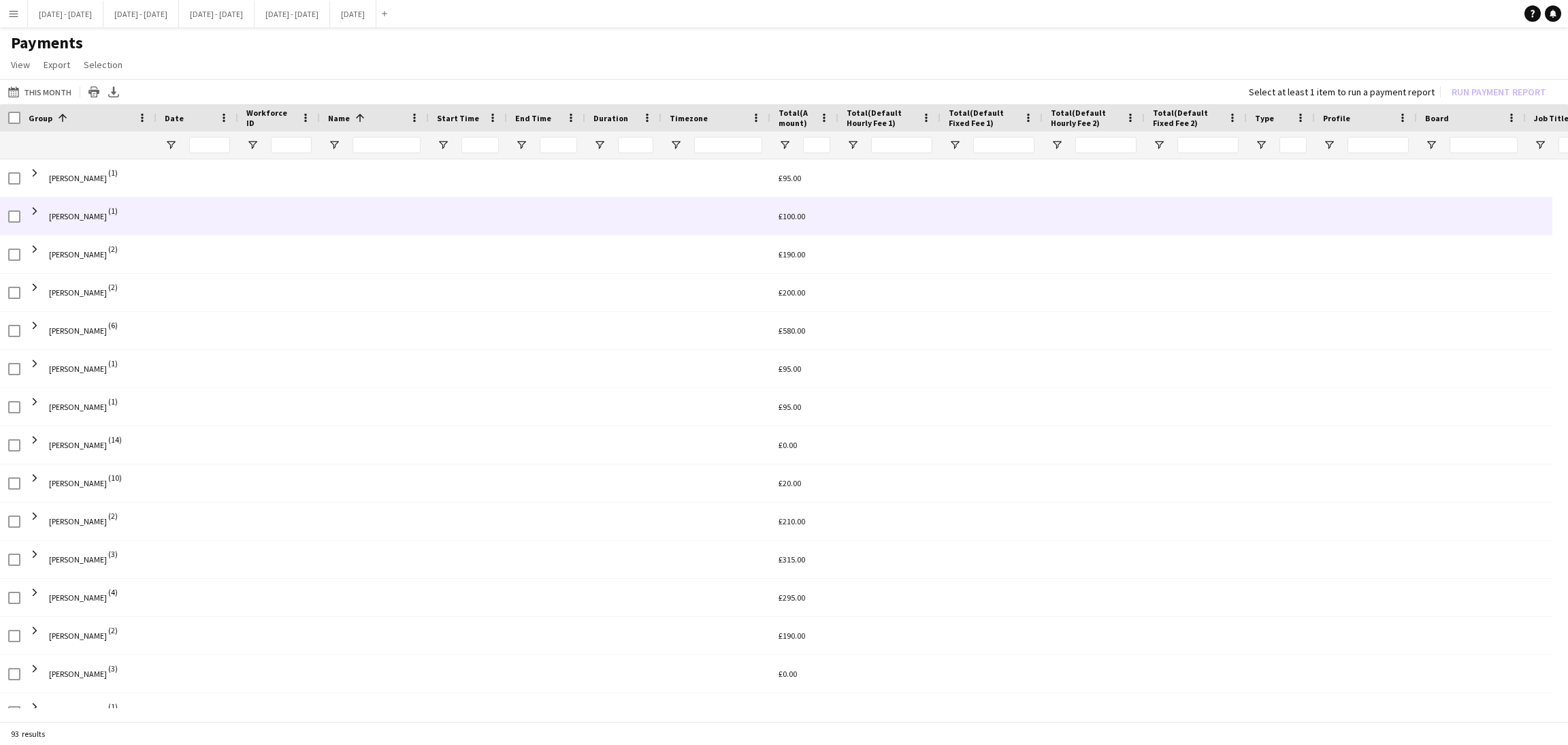
click at [340, 220] on div at bounding box center [375, 216] width 109 height 37
click at [35, 210] on span at bounding box center [34, 211] width 12 height 12
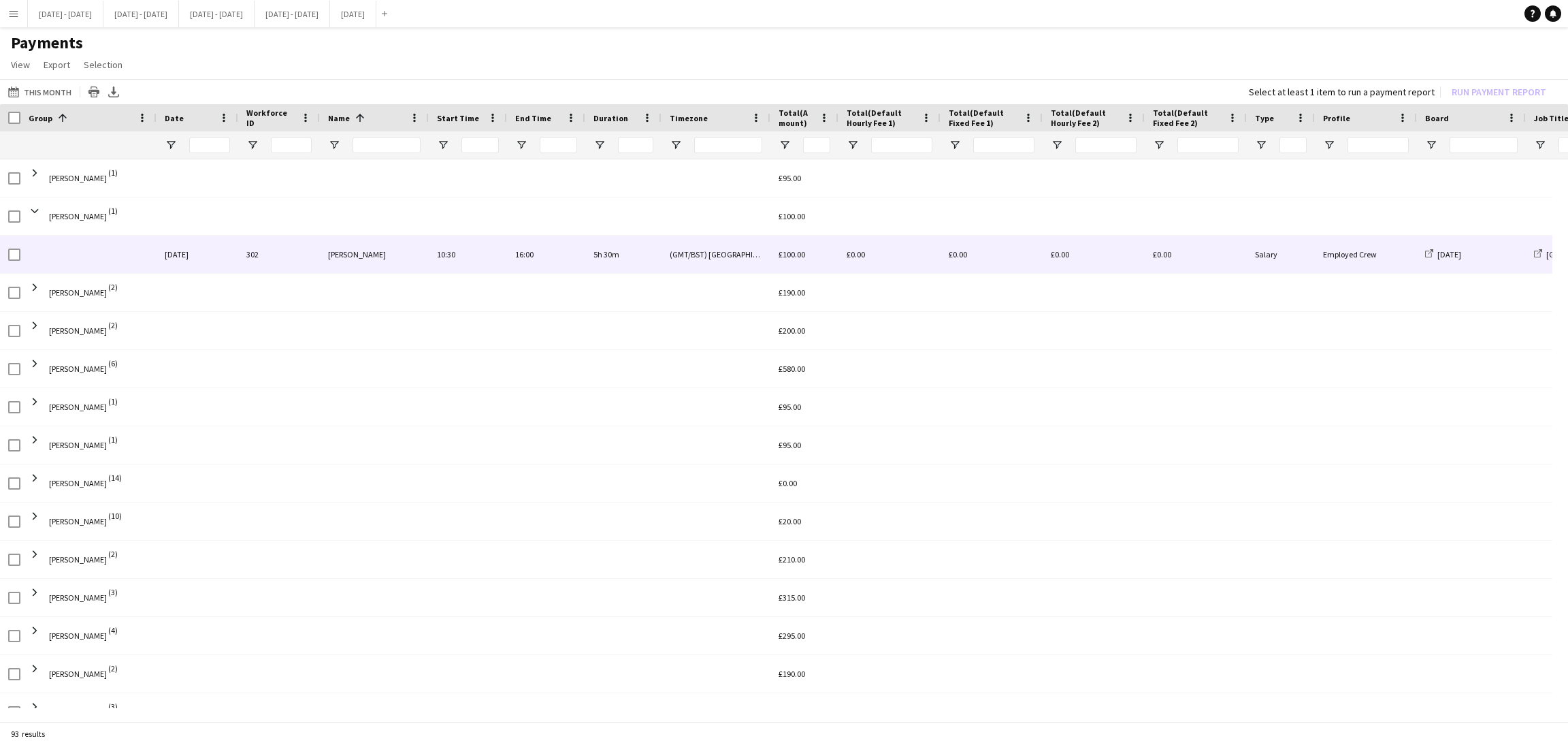
click at [225, 254] on div "[DATE]" at bounding box center [197, 255] width 81 height 37
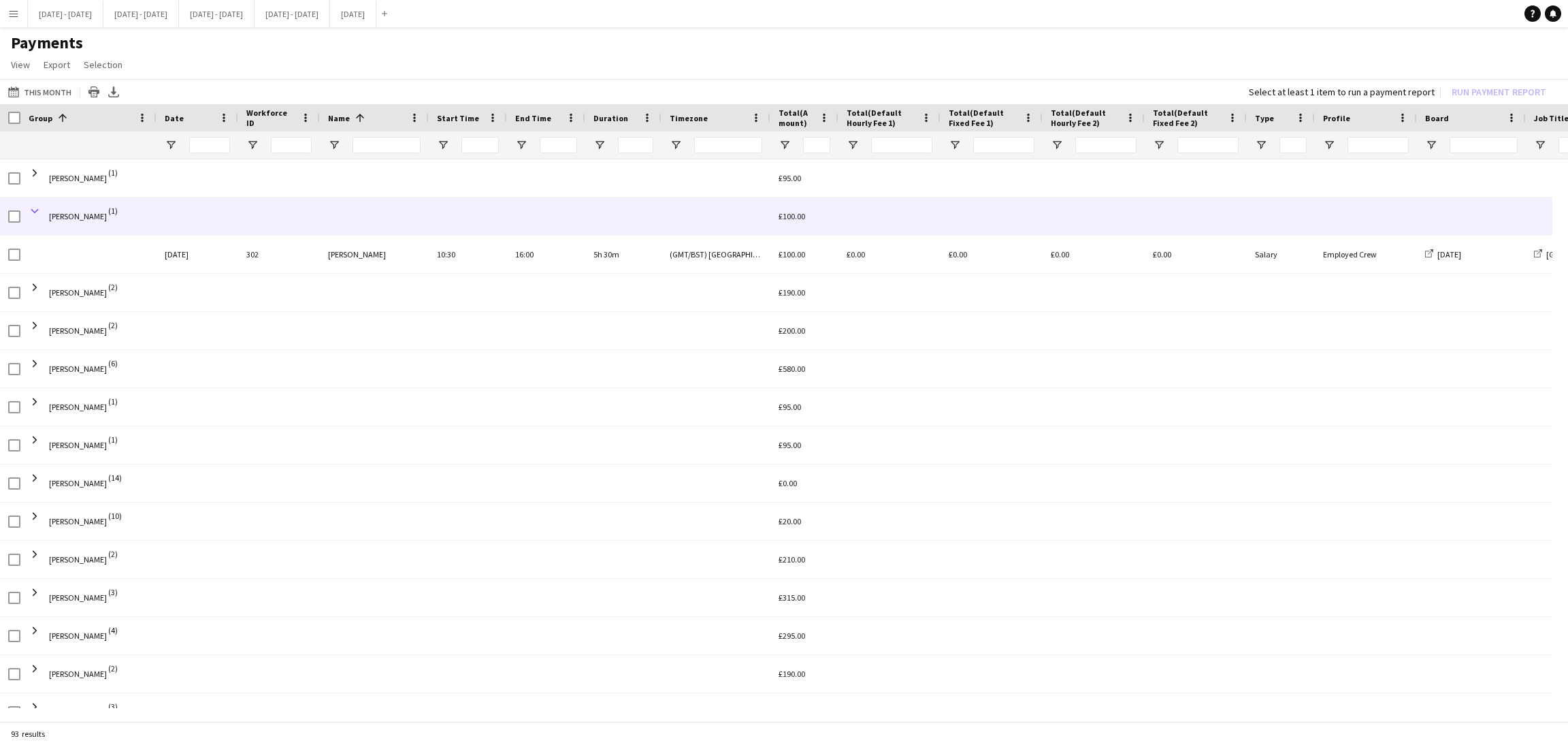
click at [30, 210] on span at bounding box center [34, 211] width 12 height 12
